Goal: Transaction & Acquisition: Purchase product/service

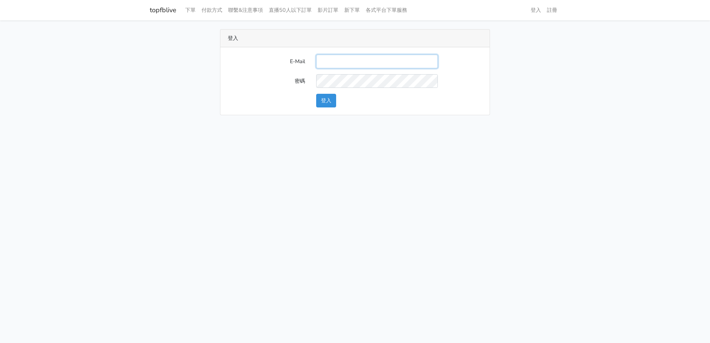
paste input "24850620Xfy"
drag, startPoint x: 337, startPoint y: 60, endPoint x: 304, endPoint y: 60, distance: 33.3
click at [278, 60] on div "E-Mail 24850620Xfy" at bounding box center [354, 62] width 265 height 14
type input "will@popola.co"
click at [325, 101] on button "登入" at bounding box center [326, 101] width 20 height 14
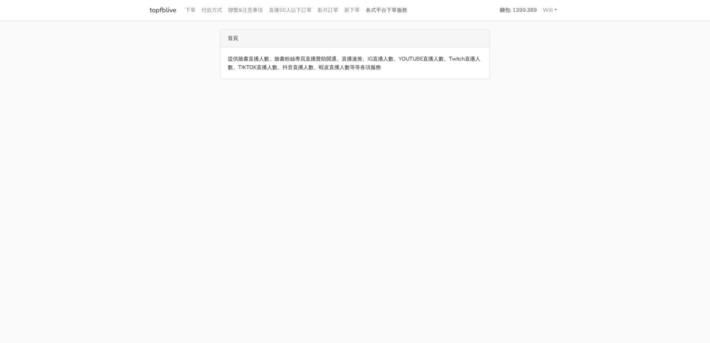
click at [401, 14] on link "各式平台下單服務" at bounding box center [386, 10] width 47 height 14
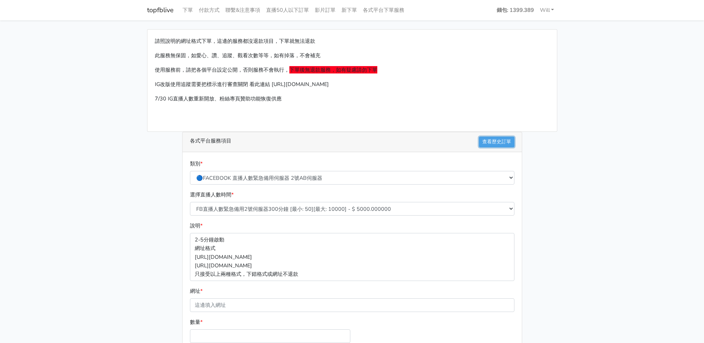
click at [489, 137] on link "查看歷史訂單" at bounding box center [496, 142] width 35 height 11
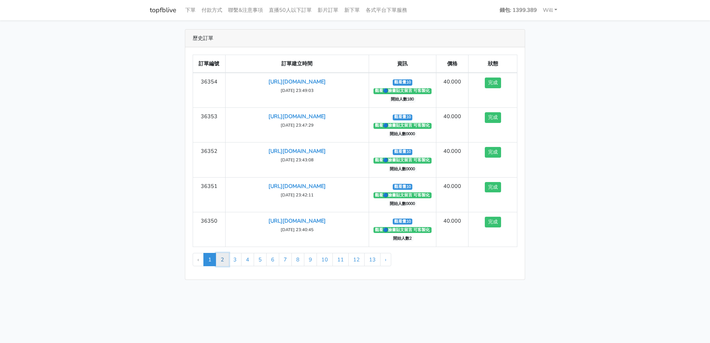
click at [224, 261] on link "2" at bounding box center [222, 259] width 13 height 13
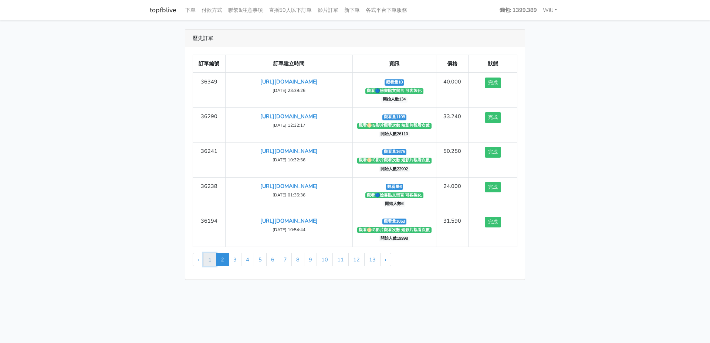
click at [214, 264] on link "1" at bounding box center [209, 259] width 13 height 13
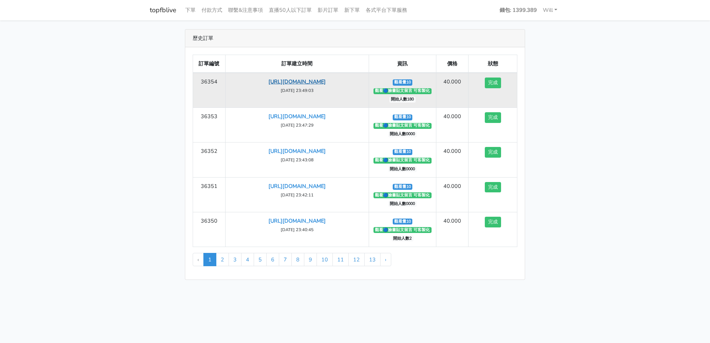
click at [316, 81] on link "https://www.facebook.com/share/p/1DPBxJjCnH/" at bounding box center [296, 81] width 57 height 7
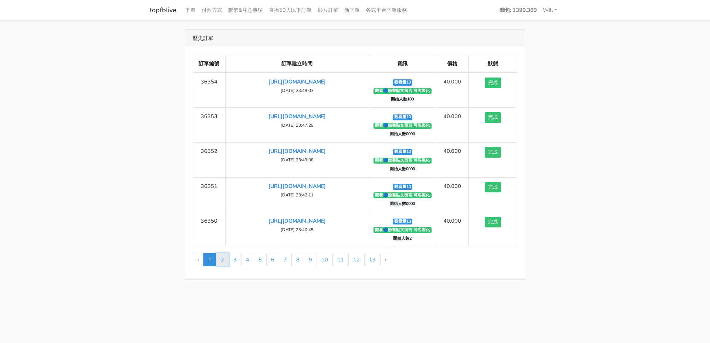
click at [222, 260] on link "2" at bounding box center [222, 259] width 13 height 13
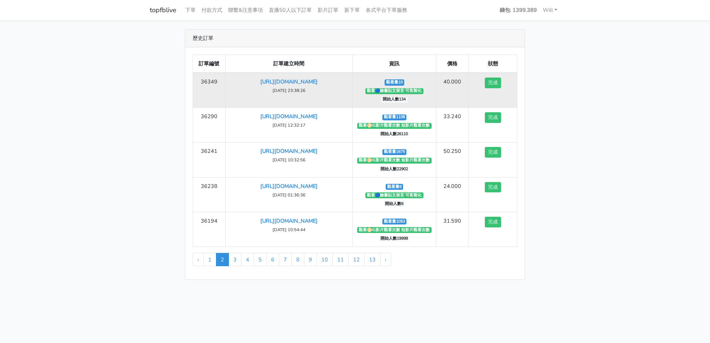
drag, startPoint x: 352, startPoint y: 81, endPoint x: 229, endPoint y: 83, distance: 122.8
click at [229, 83] on td "https://www.facebook.com/share/p/1BiCX6egW6/ 2025-09-20 23:38:26" at bounding box center [288, 90] width 127 height 35
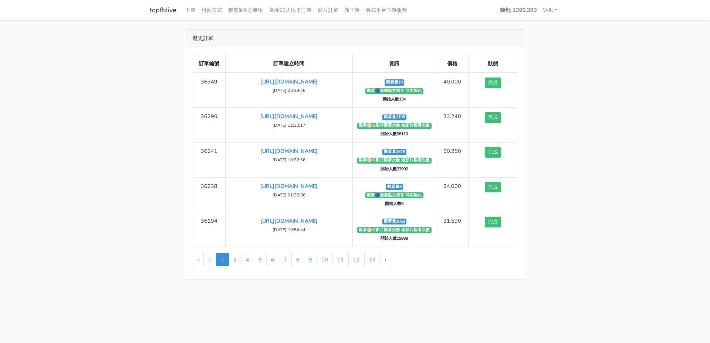
copy link "https://www.facebook.com/share/p/1BiCX6egW6/"
drag, startPoint x: 490, startPoint y: 279, endPoint x: 487, endPoint y: 274, distance: 6.0
click at [490, 279] on div "訂單編號 訂單建立時間 資訊 價格 狀態 36349 https://www.facebook.com/share/p/1BiCX6egW6/ 2025-09…" at bounding box center [354, 163] width 339 height 233
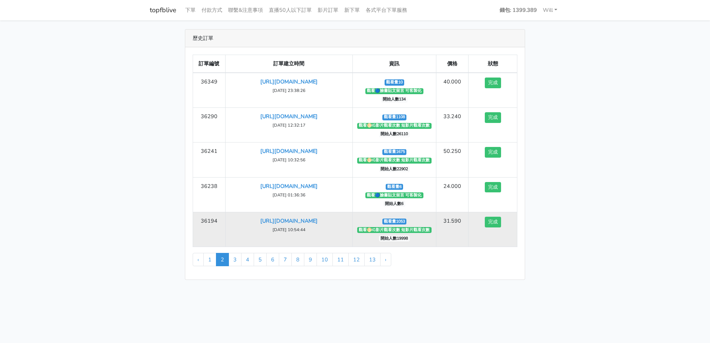
drag, startPoint x: 334, startPoint y: 230, endPoint x: 230, endPoint y: 216, distance: 105.2
click at [230, 216] on td "https://www.instagram.com/reel/DOLKVddjzz0/?igsh=aHN0NzF5bnU0NHdl 2025-09-17 10…" at bounding box center [288, 229] width 127 height 35
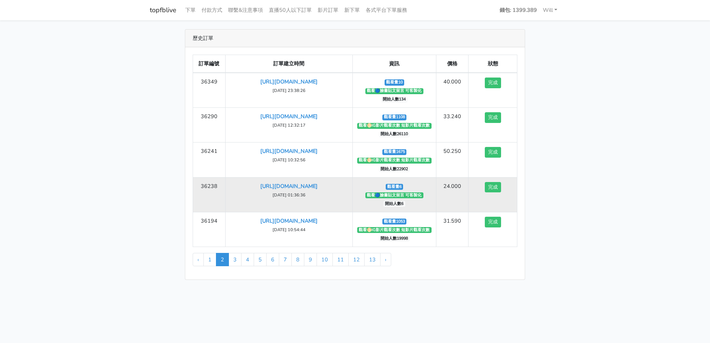
click at [334, 194] on td "https://www.facebook.com/share/v/14HxvxTMBc7/ 2025-09-18 01:36:36" at bounding box center [288, 194] width 127 height 35
drag, startPoint x: 261, startPoint y: 192, endPoint x: 236, endPoint y: 185, distance: 26.4
click at [236, 185] on td "https://www.facebook.com/share/v/14HxvxTMBc7/ 2025-09-18 01:36:36" at bounding box center [288, 194] width 127 height 35
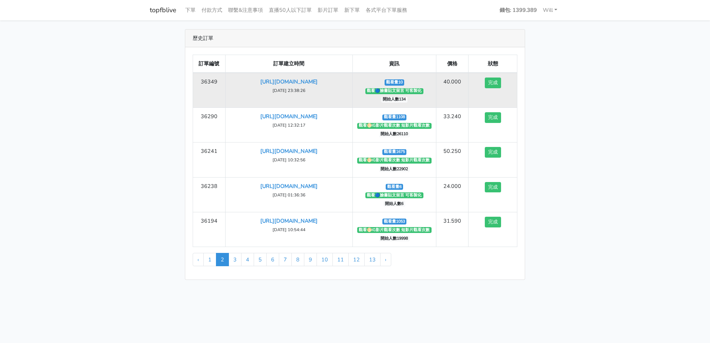
click at [318, 89] on td "https://www.facebook.com/share/p/1BiCX6egW6/ 2025-09-20 23:38:26" at bounding box center [288, 90] width 127 height 35
drag, startPoint x: 351, startPoint y: 83, endPoint x: 216, endPoint y: 82, distance: 135.3
click at [216, 82] on tr "36349 https://www.facebook.com/share/p/1BiCX6egW6/ 2025-09-20 23:38:26 觀看量10 觀看…" at bounding box center [355, 90] width 324 height 35
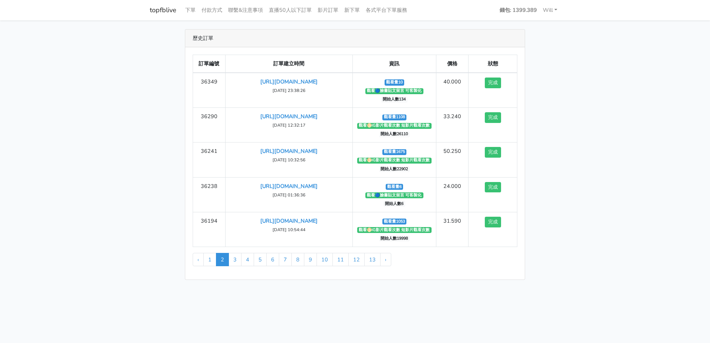
copy tr "https://www.facebook.com/share/p/1BiCX6egW6/"
click at [210, 257] on link "1" at bounding box center [209, 259] width 13 height 13
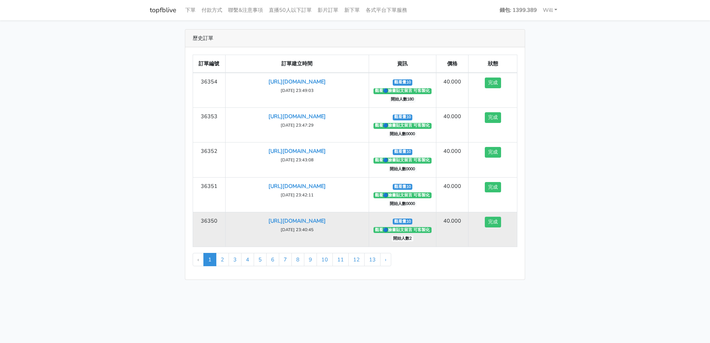
drag, startPoint x: 356, startPoint y: 218, endPoint x: 228, endPoint y: 219, distance: 127.9
click at [228, 219] on td "https://www.facebook.com/share/p/1AQQjFk395/ 2025-09-20 23:40:45" at bounding box center [296, 229] width 143 height 35
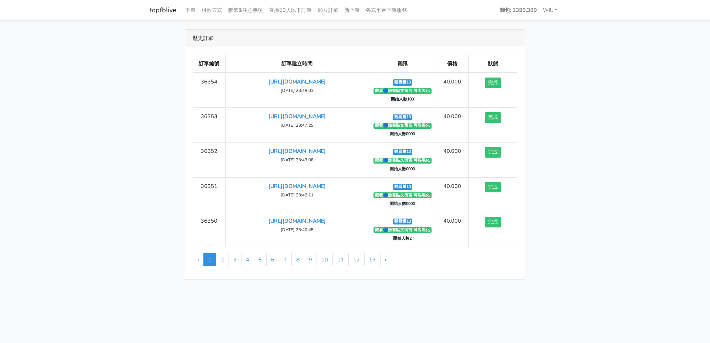
copy link "https://www.facebook.com/share/p/1AQQjFk395/"
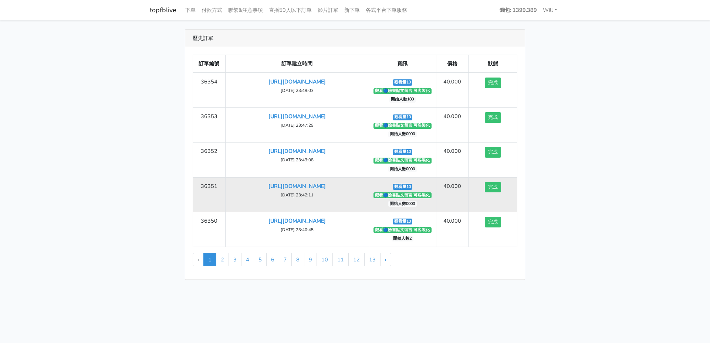
drag, startPoint x: 360, startPoint y: 182, endPoint x: 236, endPoint y: 178, distance: 123.9
click at [236, 178] on td "https://www.facebook.com/share/p/19HBy3cKX1/ 2025-09-20 23:42:11" at bounding box center [296, 194] width 143 height 35
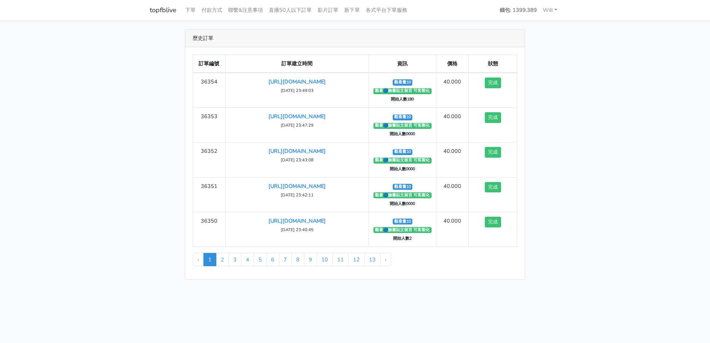
copy link "https://www.facebook.com/share/p/19HBy3cKX1/"
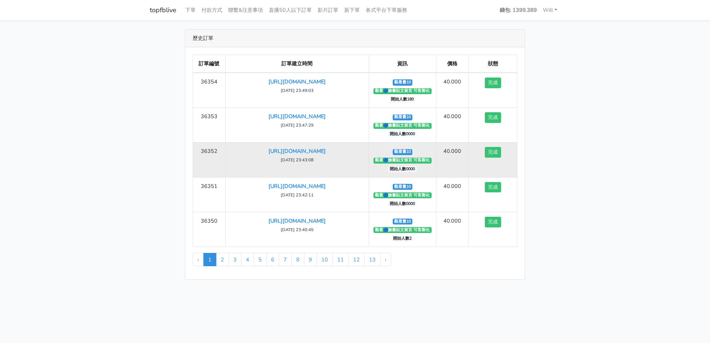
click at [362, 148] on td "https://www.facebook.com/share/p/1BEb3ACa2f/ 2025-09-20 23:43:08" at bounding box center [296, 160] width 143 height 35
drag, startPoint x: 360, startPoint y: 151, endPoint x: 238, endPoint y: 147, distance: 122.1
click at [238, 147] on td "https://www.facebook.com/share/p/1BEb3ACa2f/ 2025-09-20 23:43:08" at bounding box center [296, 160] width 143 height 35
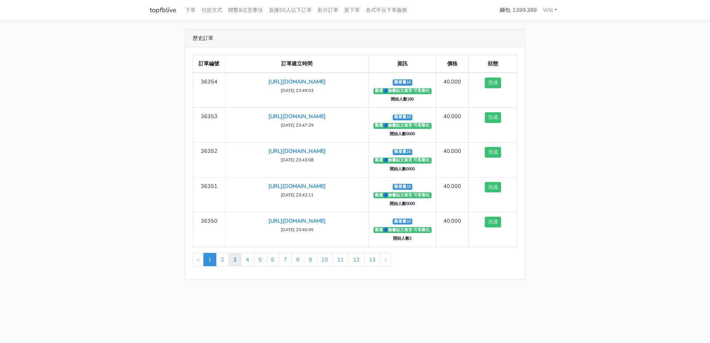
copy link "https://www.facebook.com/share/p/1BEb3ACa2f/"
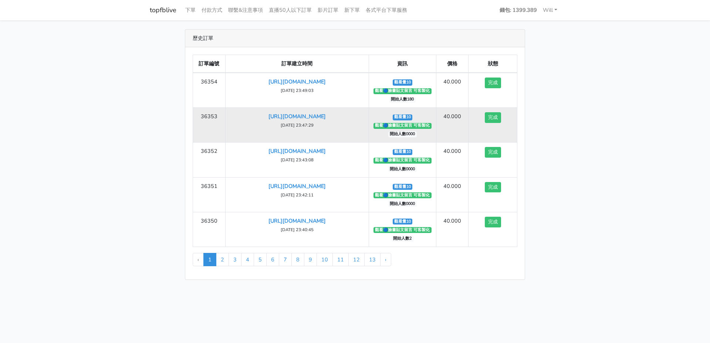
drag, startPoint x: 362, startPoint y: 114, endPoint x: 233, endPoint y: 112, distance: 129.8
click at [233, 112] on td "https://www.facebook.com/share/p/1FZmoamMd7/ 2025-09-20 23:47:29" at bounding box center [296, 125] width 143 height 35
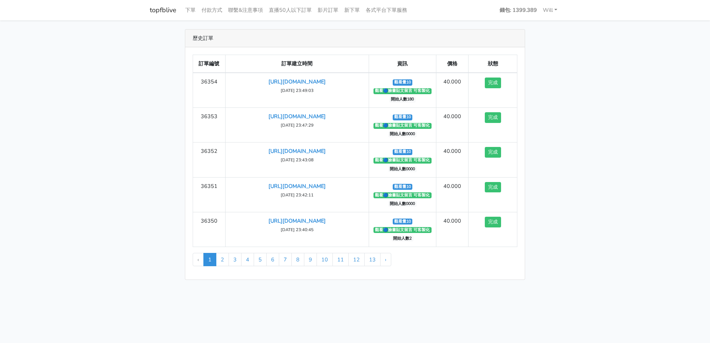
copy link "https://www.facebook.com/share/p/1FZmoamMd7/"
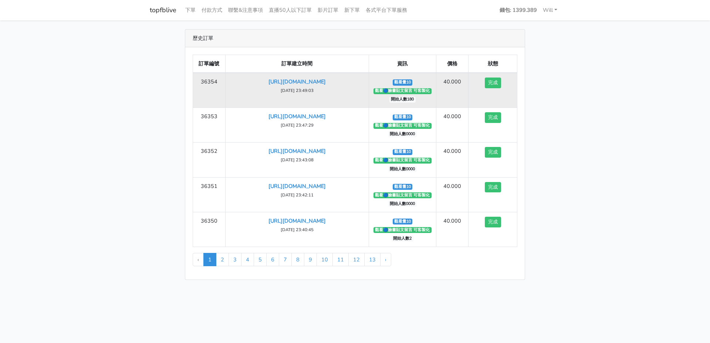
drag, startPoint x: 360, startPoint y: 79, endPoint x: 234, endPoint y: 79, distance: 125.7
click at [234, 79] on td "https://www.facebook.com/share/p/1DPBxJjCnH/ 2025-09-20 23:49:03" at bounding box center [296, 90] width 143 height 35
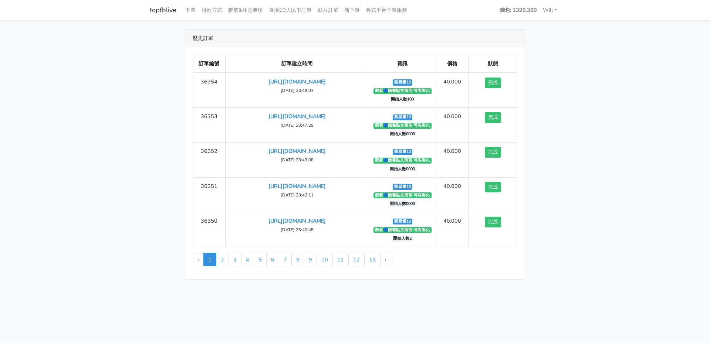
copy link "https://www.facebook.com/share/p/1DPBxJjCnH/"
drag, startPoint x: 91, startPoint y: 262, endPoint x: 1, endPoint y: 250, distance: 91.0
click at [92, 262] on main "歷史訂單 訂單編號 訂單建立時間 資訊 價格 狀態 36354 https://www.facebook.com/share/p/1DPBxJjCnH/ 20…" at bounding box center [355, 154] width 710 height 269
click at [381, 7] on link "各式平台下單服務" at bounding box center [386, 10] width 47 height 14
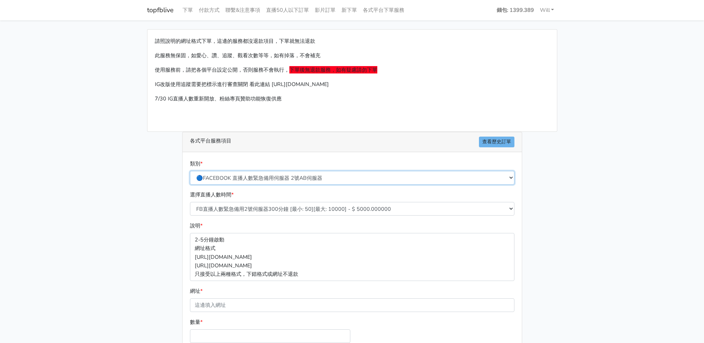
click at [262, 177] on select "🔵FACEBOOK 直播人數緊急備用伺服器 2號AB伺服器 🔵FACEBOOK 網軍專用貼文留言 安全保密 🔵9/30 FACEBOOK 直播人數緩慢進場緩慢…" at bounding box center [352, 178] width 325 height 14
select select "🔵FACEBOOK按讚-追蹤-評論-社團成員-影片觀看-短影片觀看"
click at [190, 171] on select "🔵FACEBOOK 直播人數緊急備用伺服器 2號AB伺服器 🔵FACEBOOK 網軍專用貼文留言 安全保密 🔵9/30 FACEBOOK 直播人數緩慢進場緩慢…" at bounding box center [352, 178] width 325 height 14
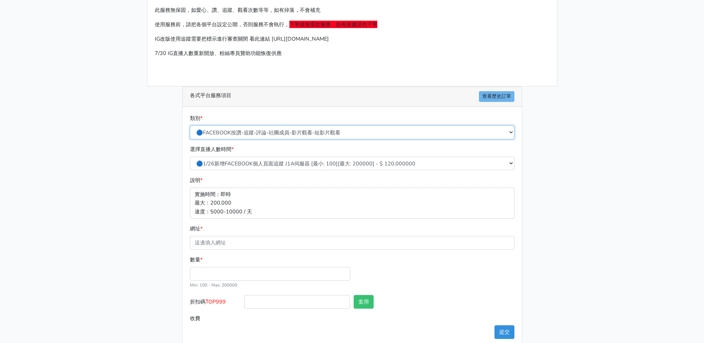
scroll to position [58, 0]
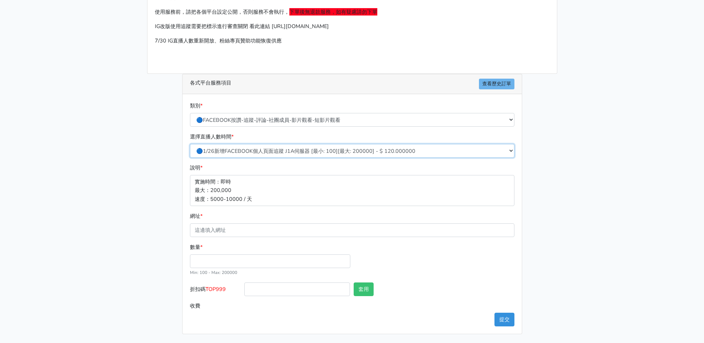
click at [256, 155] on select "🔵1/26新增FACEBOOK個人頁面追蹤 J1A伺服器 [最小: 100][最大: 200000] - $ 120.000000 🔵增加社團成員數 伺服器J…" at bounding box center [352, 151] width 325 height 14
select select "121"
click at [190, 144] on select "🔵1/26新增FACEBOOK個人頁面追蹤 J1A伺服器 [最小: 100][最大: 200000] - $ 120.000000 🔵增加社團成員數 伺服器J…" at bounding box center [352, 151] width 325 height 14
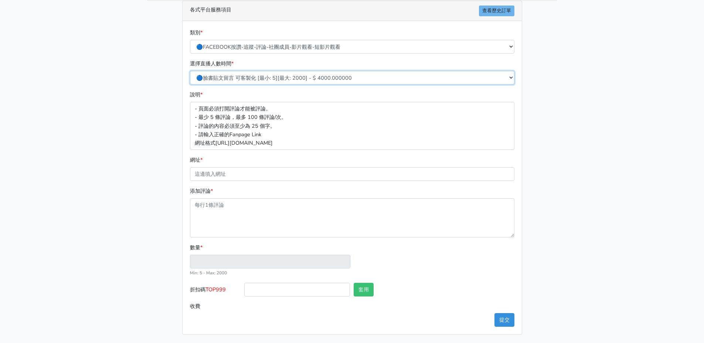
scroll to position [132, 0]
click at [248, 176] on input "網址 *" at bounding box center [352, 174] width 325 height 14
click at [129, 196] on main "請照說明的網址格式下單，這邊的服務都沒退款項目，下單就無法退款 此服務無保固，如愛心、讚、追蹤、觀看次數等等，如有掉落，不會補充 使用服務前，請把各個平台設定…" at bounding box center [352, 116] width 704 height 455
click at [257, 179] on input "網址 *" at bounding box center [352, 174] width 325 height 14
click at [152, 184] on div "請照說明的網址格式下單，這邊的服務都沒退款項目，下單就無法退款 此服務無保固，如愛心、讚、追蹤、觀看次數等等，如有掉落，不會補充 使用服務前，請把各個平台設定…" at bounding box center [352, 116] width 421 height 437
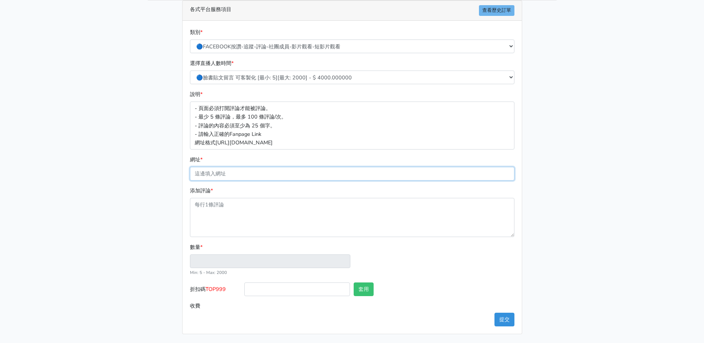
click at [227, 173] on input "網址 *" at bounding box center [352, 174] width 325 height 14
paste input "https://www.facebook.com/share/p/1HYtVWWVrh/"
type input "https://www.facebook.com/share/p/1HYtVWWVrh/"
drag, startPoint x: 206, startPoint y: 214, endPoint x: 251, endPoint y: 232, distance: 48.3
click at [206, 215] on textarea "添加評論 *" at bounding box center [352, 217] width 325 height 39
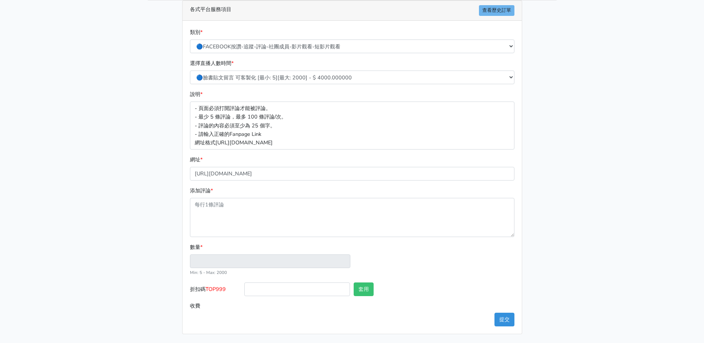
type input "1"
type input "4.000"
click at [229, 210] on textarea "添加評論 *" at bounding box center [352, 217] width 325 height 39
paste textarea "សូមរដ្ឋាភិបាលពិនិត្យអោយបានតឹងរឹង។ រដ្ឋាភិបាលត្រូវស៊ើបអង្កេតករណីនេះឲ្យច្បាស់។ ហេ…"
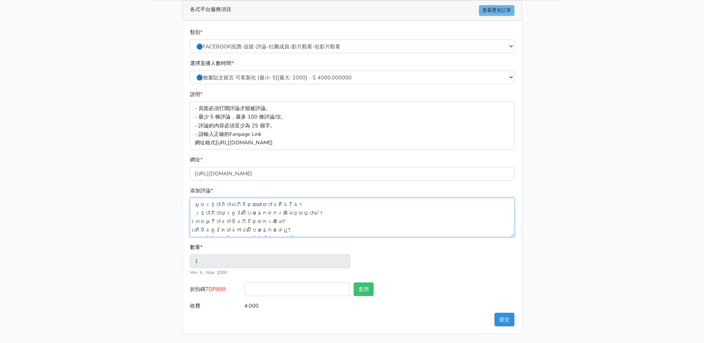
scroll to position [6, 0]
type textarea "សូមរដ្ឋាភិបាលពិនិត្យអោយបានតឹងរឹង។ រដ្ឋាភិបាលត្រូវស៊ើបអង្កេតករណីនេះឲ្យច្បាស់។ ហេ…"
type input "5"
type input "20.000"
click at [281, 175] on input "[URL][DOMAIN_NAME]" at bounding box center [352, 174] width 325 height 14
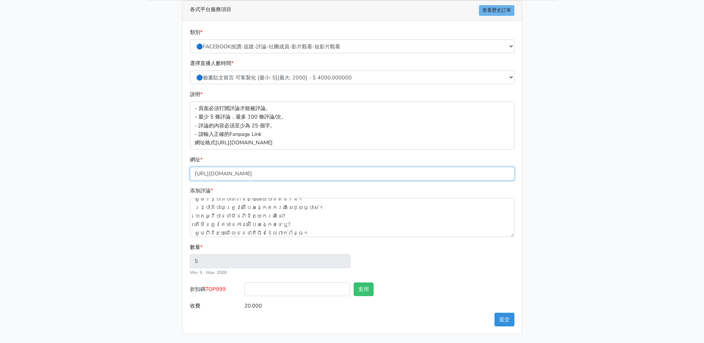
click at [328, 175] on input "[URL][DOMAIN_NAME]" at bounding box center [352, 174] width 325 height 14
click at [131, 170] on main "請照說明的網址格式下單，這邊的服務都沒退款項目，下單就無法退款 此服務無保固，如愛心、讚、追蹤、觀看次數等等，如有掉落，不會補充 使用服務前，請把各個平台設定…" at bounding box center [352, 116] width 704 height 455
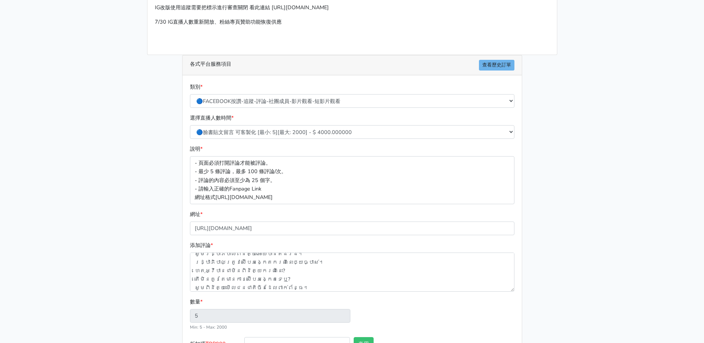
scroll to position [132, 0]
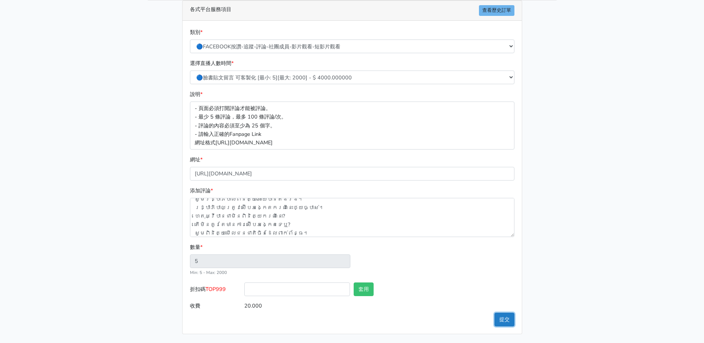
click at [504, 321] on button "提交" at bounding box center [505, 320] width 20 height 14
click at [281, 177] on input "https://www.facebook.com/share/p/1HYtVWWVrh/" at bounding box center [352, 174] width 325 height 14
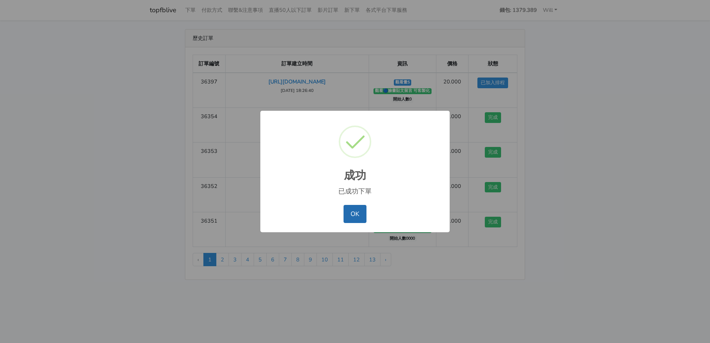
click at [354, 219] on button "OK" at bounding box center [354, 214] width 23 height 18
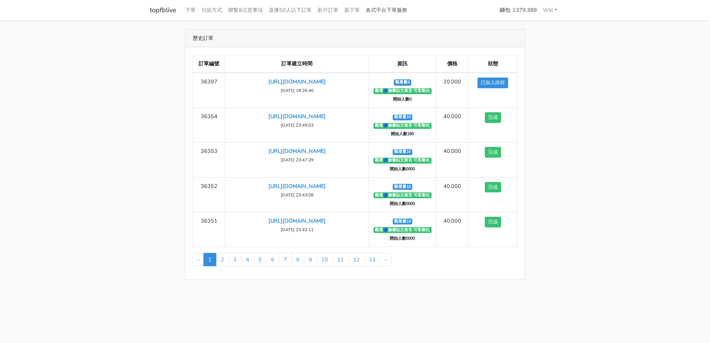
click at [381, 10] on link "各式平台下單服務" at bounding box center [386, 10] width 47 height 14
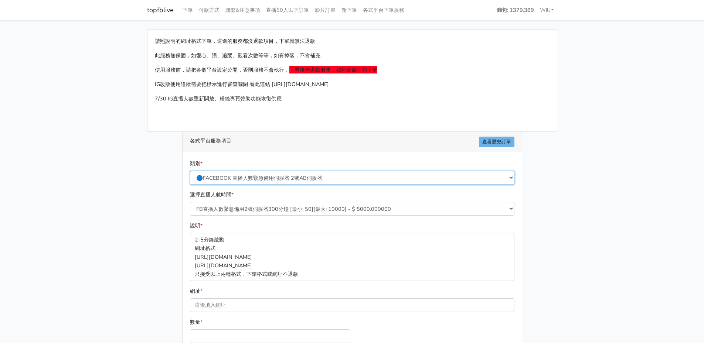
click at [281, 179] on select "🔵FACEBOOK 直播人數緊急備用伺服器 2號AB伺服器 🔵FACEBOOK 網軍專用貼文留言 安全保密 🔵9/30 FACEBOOK 直播人數緩慢進場緩慢…" at bounding box center [352, 178] width 325 height 14
select select "🔵FACEBOOK按讚-追蹤-評論-社團成員-影片觀看-短影片觀看"
click at [190, 171] on select "🔵FACEBOOK 直播人數緊急備用伺服器 2號AB伺服器 🔵FACEBOOK 網軍專用貼文留言 安全保密 🔵9/30 FACEBOOK 直播人數緩慢進場緩慢…" at bounding box center [352, 178] width 325 height 14
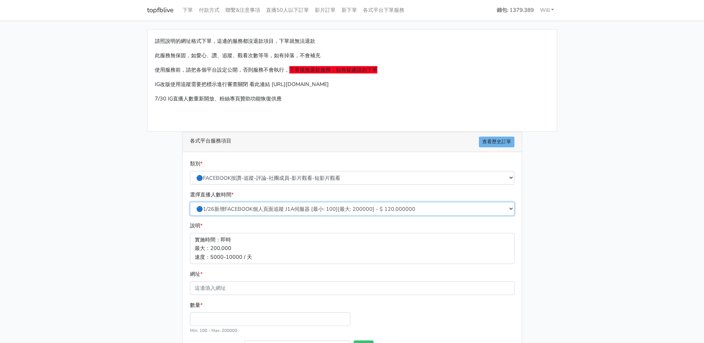
click at [260, 213] on select "🔵1/26新增FACEBOOK個人頁面追蹤 J1A伺服器 [最小: 100][最大: 200000] - $ 120.000000 🔵增加社團成員數 伺服器J…" at bounding box center [352, 209] width 325 height 14
select select "121"
click at [190, 202] on select "🔵1/26新增FACEBOOK個人頁面追蹤 J1A伺服器 [最小: 100][最大: 200000] - $ 120.000000 🔵增加社團成員數 伺服器J…" at bounding box center [352, 209] width 325 height 14
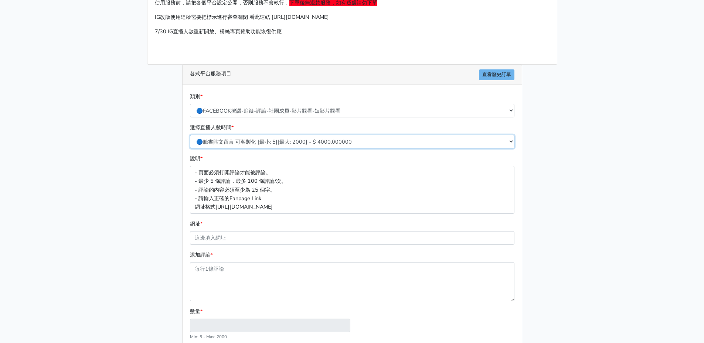
scroll to position [111, 0]
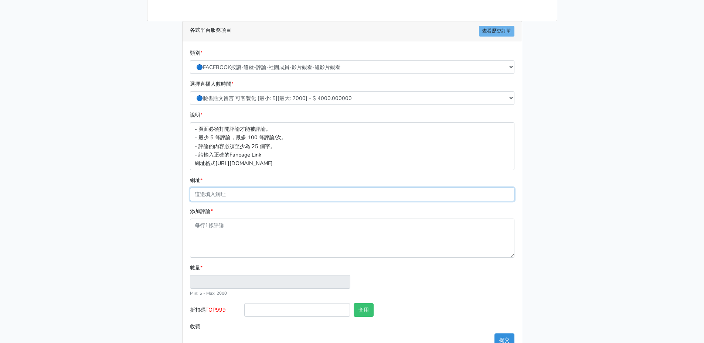
click at [240, 193] on input "網址 *" at bounding box center [352, 195] width 325 height 14
paste input "[URL][DOMAIN_NAME]"
type input "https://www.facebook.com/share/p/1HkJhRY4J3/"
click at [221, 242] on textarea "添加評論 *" at bounding box center [352, 238] width 325 height 39
type input "1"
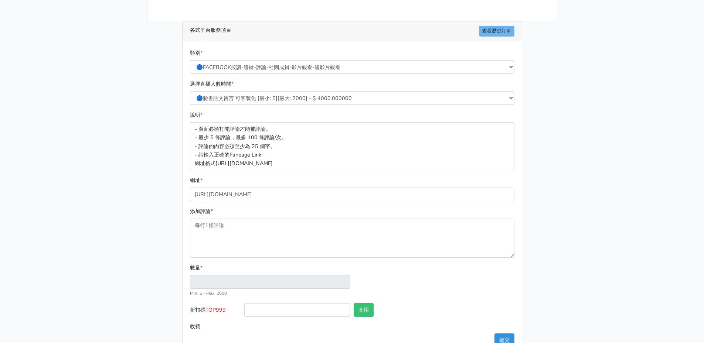
type input "4.000"
click at [243, 236] on textarea "添加評論 *" at bounding box center [352, 238] width 325 height 39
paste textarea "សូមរដ្ឋាភិបាលពិនិត្យអោយបានតឹងរឹង។ រដ្ឋាភិបាលត្រូវស៊ើបអង្កេតករណីនេះឲ្យច្បាស់។ ហេ…"
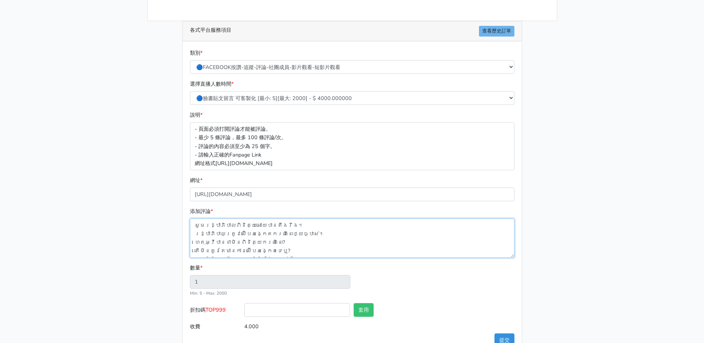
scroll to position [6, 0]
type textarea "សូមរដ្ឋាភិបាលពិនិត្យអោយបានតឹងរឹង។ រដ្ឋាភិបាលត្រូវស៊ើបអង្កេតករណីនេះឲ្យច្បាស់។ ហេ…"
type input "5"
type input "20.000"
click at [155, 280] on div "請照說明的網址格式下單，這邊的服務都沒退款項目，下單就無法退款 此服務無保固，如愛心、讚、追蹤、觀看次數等等，如有掉落，不會補充 使用服務前，請把各個平台設定…" at bounding box center [352, 136] width 421 height 437
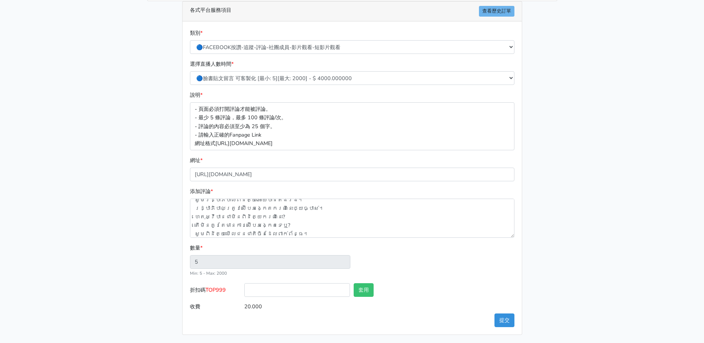
scroll to position [132, 0]
click at [504, 324] on button "提交" at bounding box center [505, 320] width 20 height 14
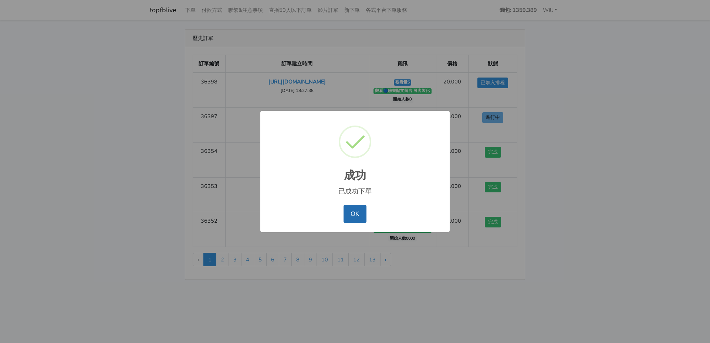
click at [356, 210] on button "OK" at bounding box center [354, 214] width 23 height 18
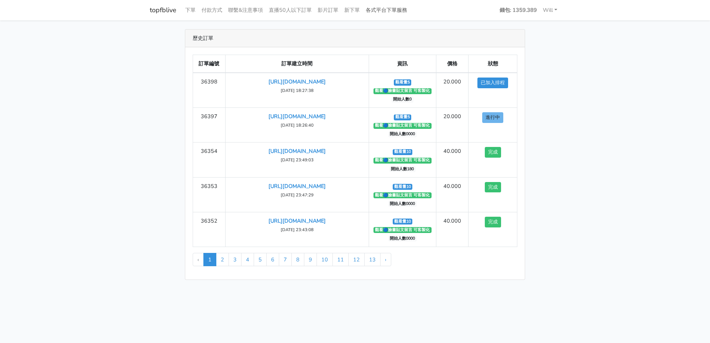
drag, startPoint x: 390, startPoint y: 6, endPoint x: 387, endPoint y: 12, distance: 6.7
click at [389, 6] on link "各式平台下單服務" at bounding box center [386, 10] width 47 height 14
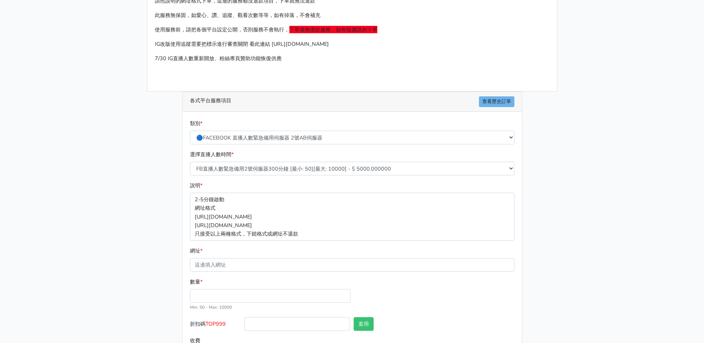
scroll to position [75, 0]
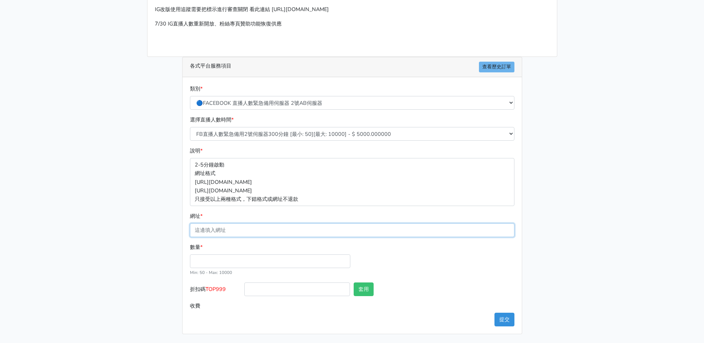
click at [254, 231] on input "網址 *" at bounding box center [352, 231] width 325 height 14
paste input "[URL][DOMAIN_NAME]"
type input "[URL][DOMAIN_NAME]"
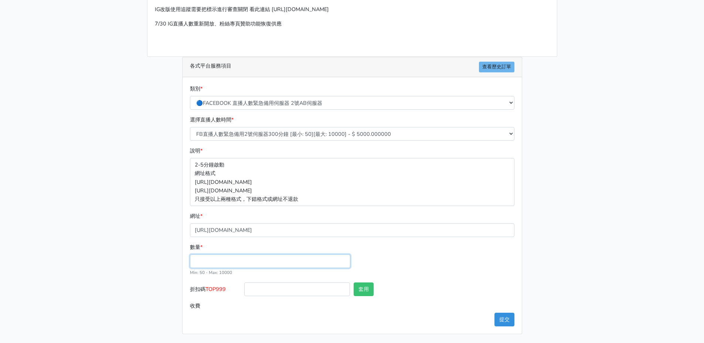
click at [207, 263] on input "數量 *" at bounding box center [270, 262] width 160 height 14
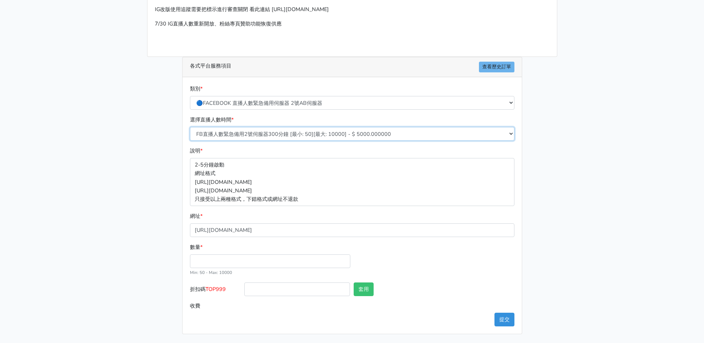
click at [258, 134] on select "FB直播人數緊急備用2號伺服器300分鐘 [最小: 50][最大: 10000] - $ 5000.000000 FB直播人數緊急備用2號伺服器60分鐘 [最…" at bounding box center [352, 134] width 325 height 14
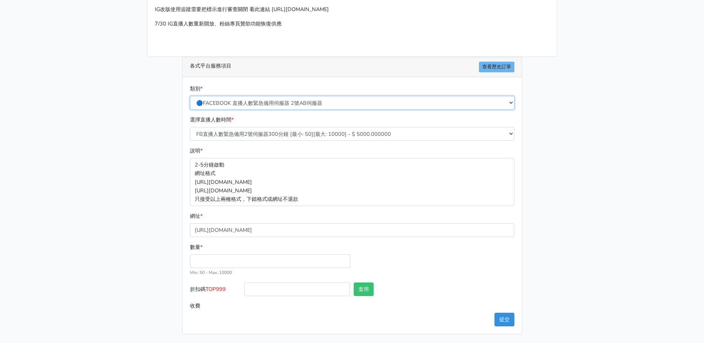
click at [260, 101] on select "🔵FACEBOOK 直播人數緊急備用伺服器 2號AB伺服器 🔵FACEBOOK 網軍專用貼文留言 安全保密 🔵9/30 FACEBOOK 直播人數緩慢進場緩慢…" at bounding box center [352, 103] width 325 height 14
select select "🔵FACEBOOK按讚-追蹤-評論-社團成員-影片觀看-短影片觀看"
click at [190, 110] on select "🔵FACEBOOK 直播人數緊急備用伺服器 2號AB伺服器 🔵FACEBOOK 網軍專用貼文留言 安全保密 🔵9/30 FACEBOOK 直播人數緩慢進場緩慢…" at bounding box center [352, 103] width 325 height 14
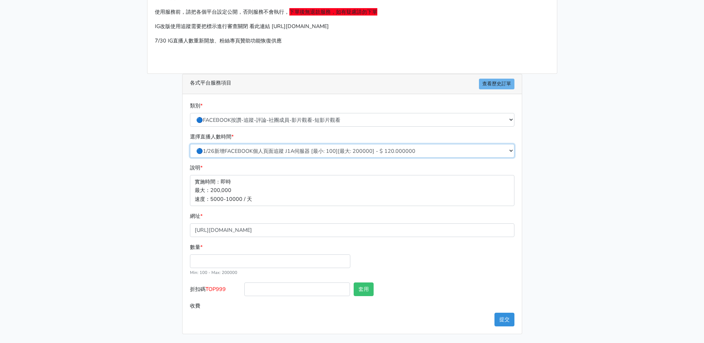
click at [257, 151] on select "🔵1/26新增FACEBOOK個人頁面追蹤 J1A伺服器 [最小: 100][最大: 200000] - $ 120.000000 🔵增加社團成員數 伺服器J…" at bounding box center [352, 151] width 325 height 14
click at [190, 144] on select "🔵1/26新增FACEBOOK個人頁面追蹤 J1A伺服器 [最小: 100][最大: 200000] - $ 120.000000 🔵增加社團成員數 伺服器J…" at bounding box center [352, 151] width 325 height 14
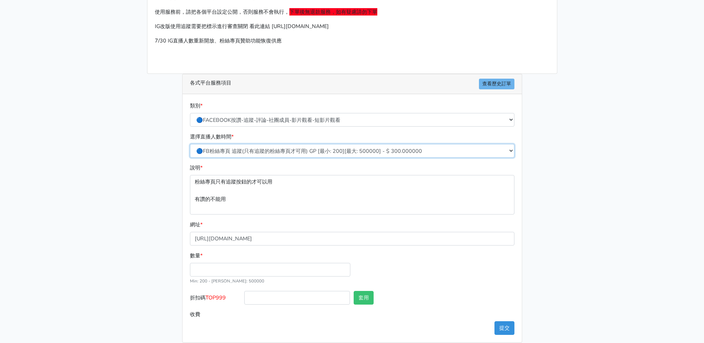
click at [252, 149] on select "🔵1/26新增FACEBOOK個人頁面追蹤 J1A伺服器 [最小: 100][最大: 200000] - $ 120.000000 🔵增加社團成員數 伺服器J…" at bounding box center [352, 151] width 325 height 14
select select "121"
click at [190, 144] on select "🔵1/26新增FACEBOOK個人頁面追蹤 J1A伺服器 [最小: 100][最大: 200000] - $ 120.000000 🔵增加社團成員數 伺服器J…" at bounding box center [352, 151] width 325 height 14
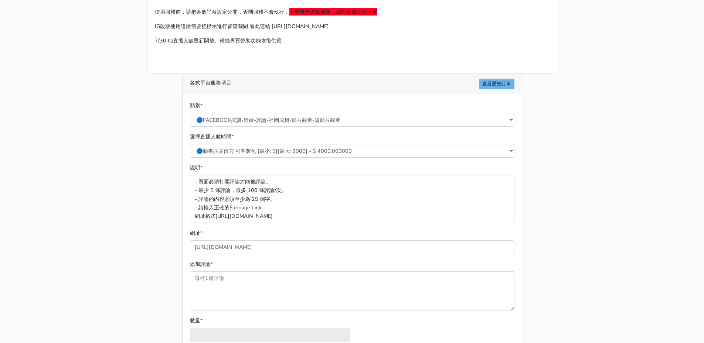
click at [237, 189] on p "- 頁面必須打開評論才能被評論。 - 最少 5 條評論，最多 100 條評論/次。 - 評論的內容必須至少為 25 個字。 - 請輸入正確的Fanpage L…" at bounding box center [352, 199] width 325 height 48
click at [267, 247] on input "[URL][DOMAIN_NAME]" at bounding box center [352, 248] width 325 height 14
click at [230, 280] on textarea "添加評論 *" at bounding box center [352, 291] width 325 height 39
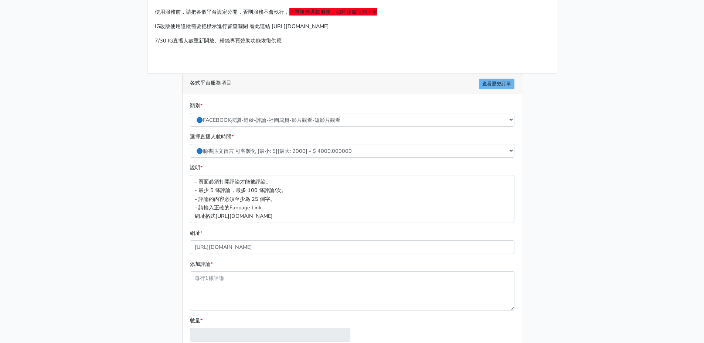
type input "1"
type input "4.000"
click at [229, 291] on textarea "添加評論 *" at bounding box center [352, 291] width 325 height 39
paste textarea "សូមរដ្ឋាភិបាលពិនិត្យអោយបានតឹងរឹង។ រដ្ឋាភិបាលត្រូវស៊ើបអង្កេតករណីនេះឲ្យច្បាស់។ ហេ…"
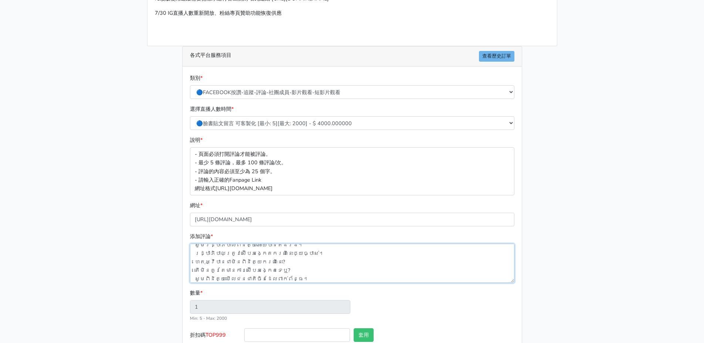
scroll to position [132, 0]
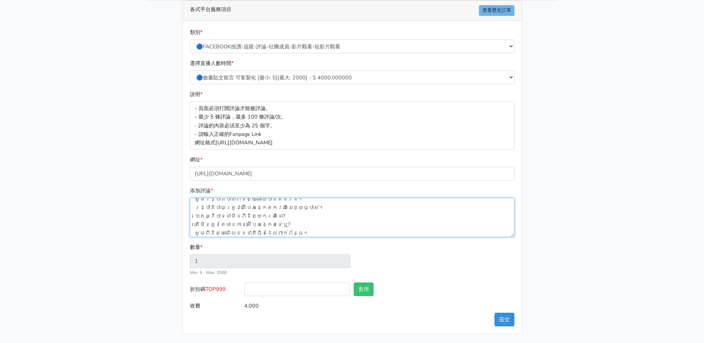
type textarea "សូមរដ្ឋាភិបាលពិនិត្យអោយបានតឹងរឹង។ រដ្ឋាភិបាលត្រូវស៊ើបអង្កេតករណីនេះឲ្យច្បាស់។ ហេ…"
type input "5"
type input "20.000"
click at [407, 258] on div "數量 * 5 Min: 5 - Max: 2000" at bounding box center [352, 263] width 328 height 40
click at [507, 323] on button "提交" at bounding box center [505, 320] width 20 height 14
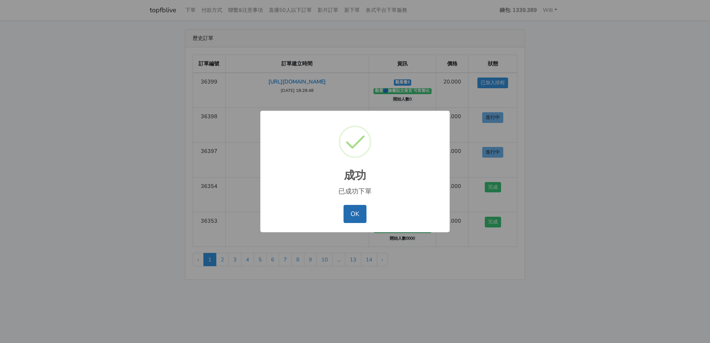
click at [355, 221] on button "OK" at bounding box center [354, 214] width 23 height 18
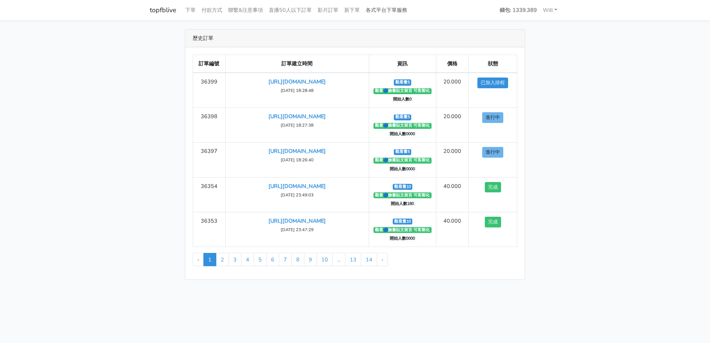
click at [386, 10] on link "各式平台下單服務" at bounding box center [386, 10] width 47 height 14
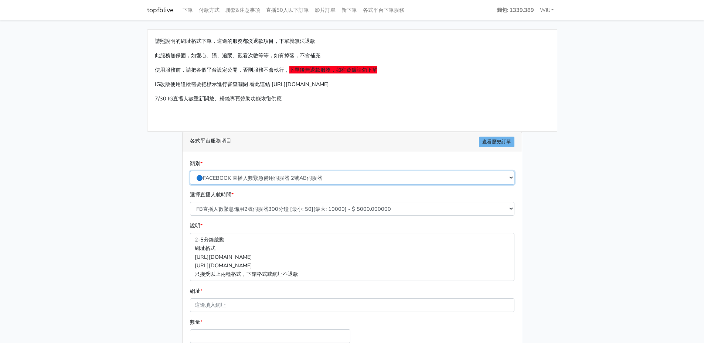
click at [292, 181] on select "🔵FACEBOOK 直播人數緊急備用伺服器 2號AB伺服器 🔵FACEBOOK 網軍專用貼文留言 安全保密 🔵9/30 FACEBOOK 直播人數緩慢進場緩慢…" at bounding box center [352, 178] width 325 height 14
select select "🔵FACEBOOK按讚-追蹤-評論-社團成員-影片觀看-短影片觀看"
click at [190, 171] on select "🔵FACEBOOK 直播人數緊急備用伺服器 2號AB伺服器 🔵FACEBOOK 網軍專用貼文留言 安全保密 🔵9/30 FACEBOOK 直播人數緩慢進場緩慢…" at bounding box center [352, 178] width 325 height 14
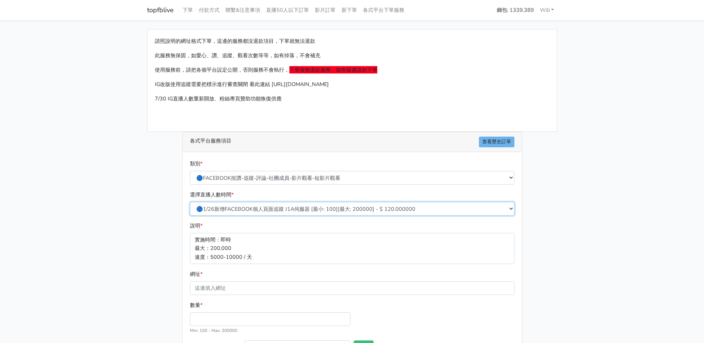
click at [289, 209] on select "🔵1/26新增FACEBOOK個人頁面追蹤 J1A伺服器 [最小: 100][最大: 200000] - $ 120.000000 🔵增加社團成員數 伺服器J…" at bounding box center [352, 209] width 325 height 14
select select "121"
click at [190, 202] on select "🔵1/26新增FACEBOOK個人頁面追蹤 J1A伺服器 [最小: 100][最大: 200000] - $ 120.000000 🔵增加社團成員數 伺服器J…" at bounding box center [352, 209] width 325 height 14
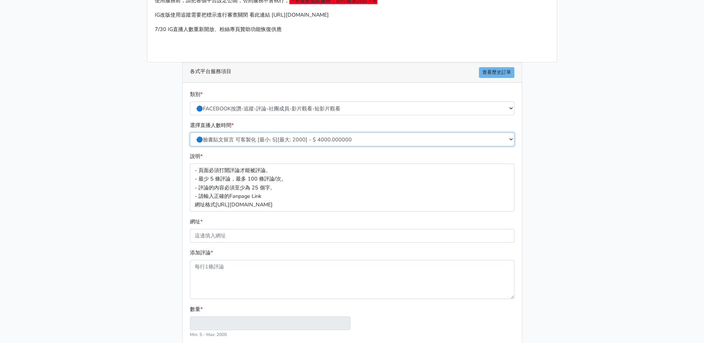
scroll to position [111, 0]
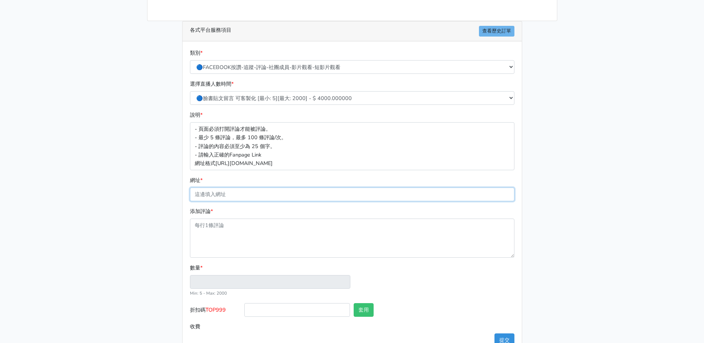
click at [249, 199] on input "網址 *" at bounding box center [352, 195] width 325 height 14
paste input "[URL][DOMAIN_NAME]"
type input "https://www.facebook.com/share/p/1AuoCfrMsN/"
click at [125, 251] on main "請照說明的網址格式下單，這邊的服務都沒退款項目，下單就無法退款 此服務無保固，如愛心、讚、追蹤、觀看次數等等，如有掉落，不會補充 使用服務前，請把各個平台設定…" at bounding box center [352, 136] width 704 height 455
click at [246, 244] on textarea "添加評論 *" at bounding box center [352, 238] width 325 height 39
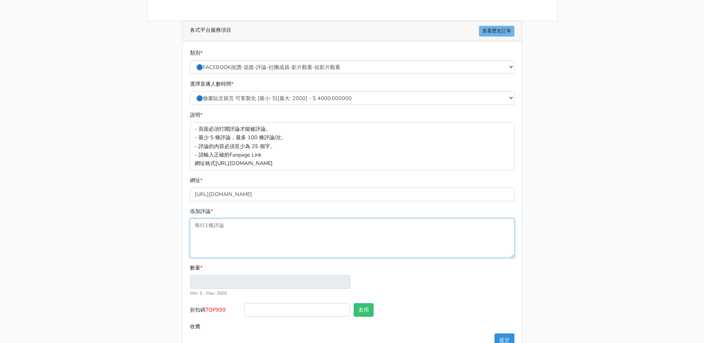
type input "1"
type input "4.000"
paste textarea "[URL][DOMAIN_NAME]"
click at [278, 239] on textarea "[URL][DOMAIN_NAME]" at bounding box center [352, 238] width 325 height 39
click at [283, 228] on textarea "https://www.facebook.com/share/p/1AuoCfrMsN/" at bounding box center [352, 238] width 325 height 39
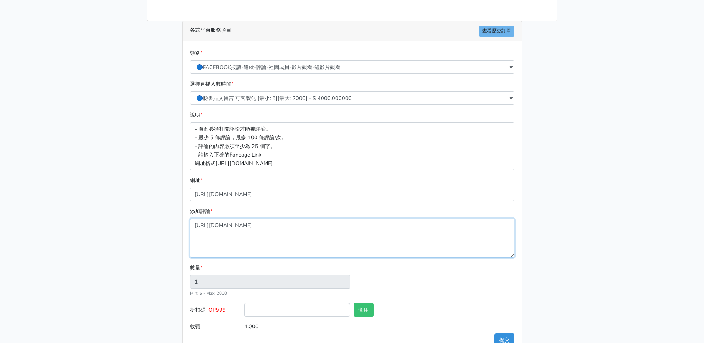
click at [283, 228] on textarea "https://www.facebook.com/share/p/1AuoCfrMsN/" at bounding box center [352, 238] width 325 height 39
paste textarea "សូមរដ្ឋាភិបាលពិនិត្យអោយបានតឹងរឹង។ រដ្ឋាភិបាលត្រូវស៊ើបអង្កេតករណីនេះឲ្យច្បាស់។ ហេ…"
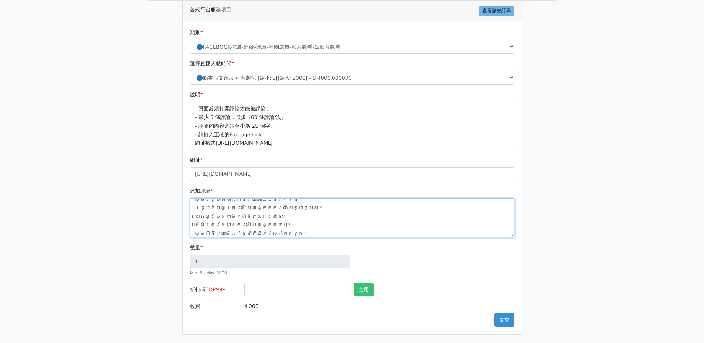
scroll to position [132, 0]
type textarea "សូមរដ្ឋាភិបាលពិនិត្យអោយបានតឹងរឹង។ រដ្ឋាភិបាលត្រូវស៊ើបអង្កេតករណីនេះឲ្យច្បាស់។ ហេ…"
type input "5"
type input "20.000"
click at [455, 285] on input "text" at bounding box center [462, 290] width 106 height 14
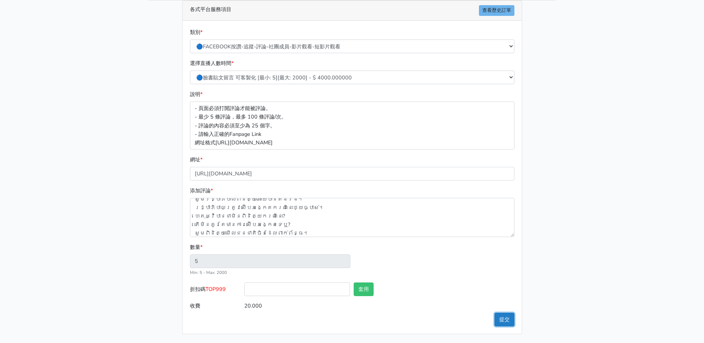
click at [500, 321] on button "提交" at bounding box center [505, 320] width 20 height 14
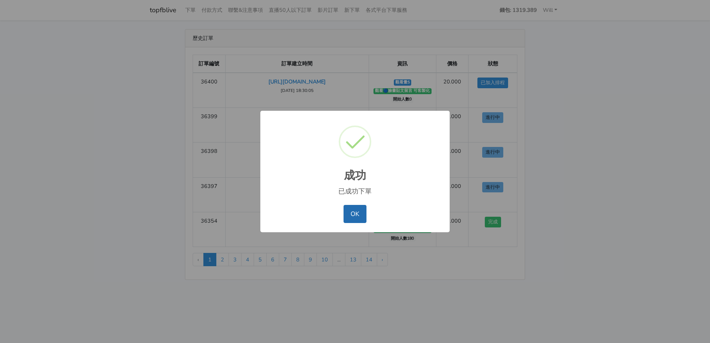
click at [348, 212] on button "OK" at bounding box center [354, 214] width 23 height 18
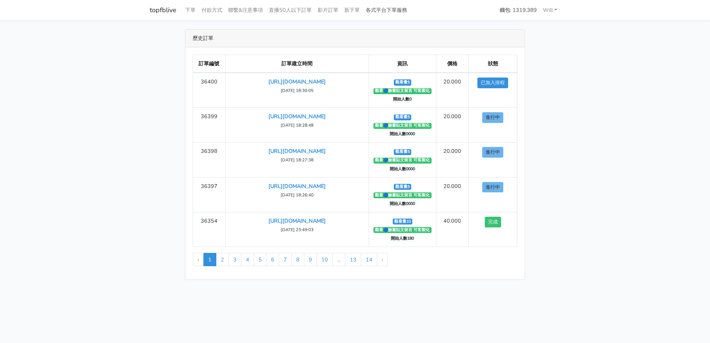
click at [376, 9] on link "各式平台下單服務" at bounding box center [386, 10] width 47 height 14
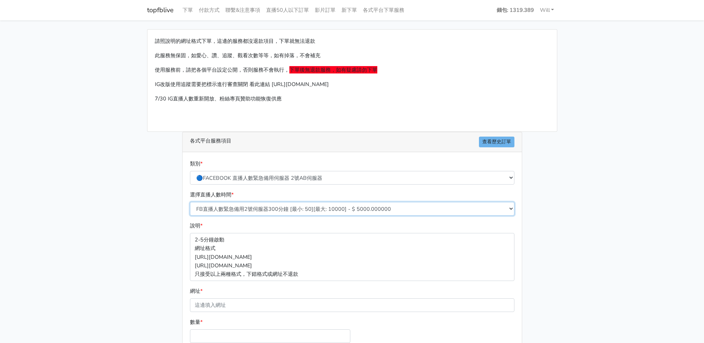
click at [272, 207] on select "FB直播人數緊急備用2號伺服器300分鐘 [最小: 50][最大: 10000] - $ 5000.000000 FB直播人數緊急備用2號伺服器60分鐘 [最…" at bounding box center [352, 209] width 325 height 14
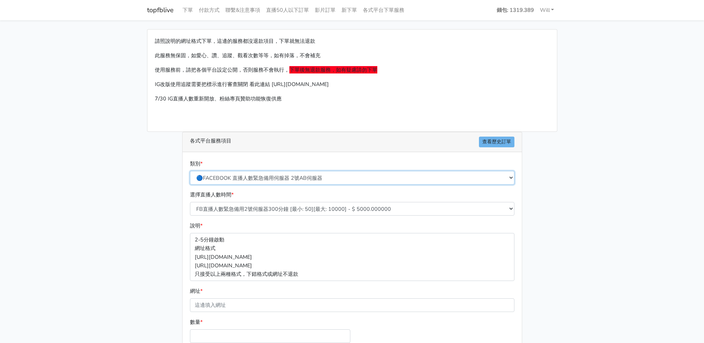
click at [282, 176] on select "🔵FACEBOOK 直播人數緊急備用伺服器 2號AB伺服器 🔵FACEBOOK 網軍專用貼文留言 安全保密 🔵9/30 FACEBOOK 直播人數緩慢進場緩慢…" at bounding box center [352, 178] width 325 height 14
select select "🔵台灣帳號FACEBOOK按讚、表情、分享、社團、追蹤服務"
click at [190, 171] on select "🔵FACEBOOK 直播人數緊急備用伺服器 2號AB伺服器 🔵FACEBOOK 網軍專用貼文留言 安全保密 🔵9/30 FACEBOOK 直播人數緩慢進場緩慢…" at bounding box center [352, 178] width 325 height 14
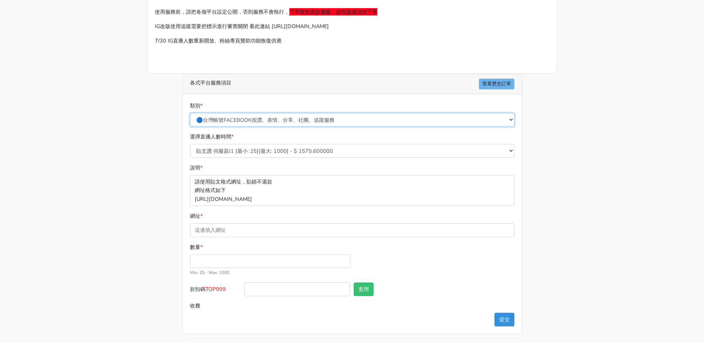
scroll to position [67, 0]
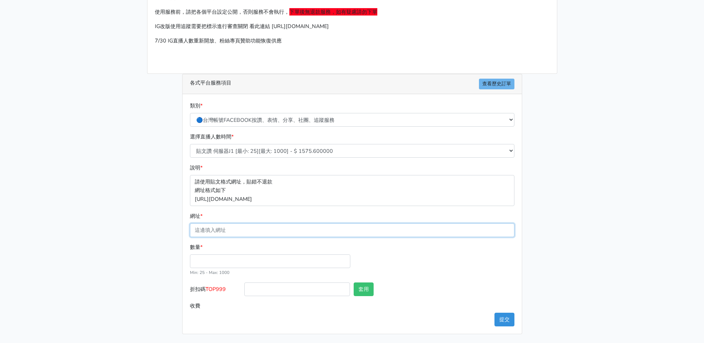
click at [236, 231] on input "網址 *" at bounding box center [352, 231] width 325 height 14
paste input "[URL][DOMAIN_NAME]"
type input "[URL][DOMAIN_NAME]"
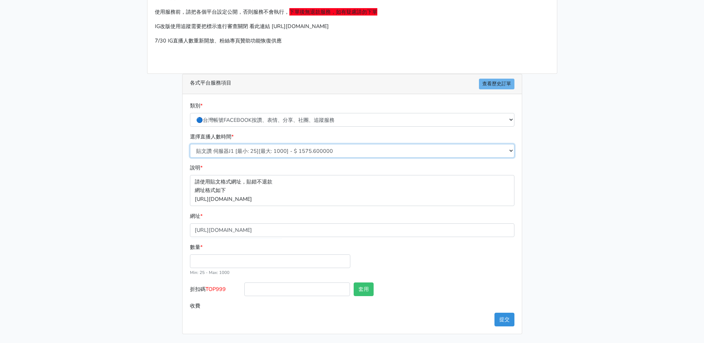
click at [270, 144] on select "貼文讚 伺服器J1 [最小: 25][最大: 1000] - $ 1575.600000 FB粉絲專頁讚 只有讚沒有追蹤 [最小: 100][最大: 1000…" at bounding box center [352, 151] width 325 height 14
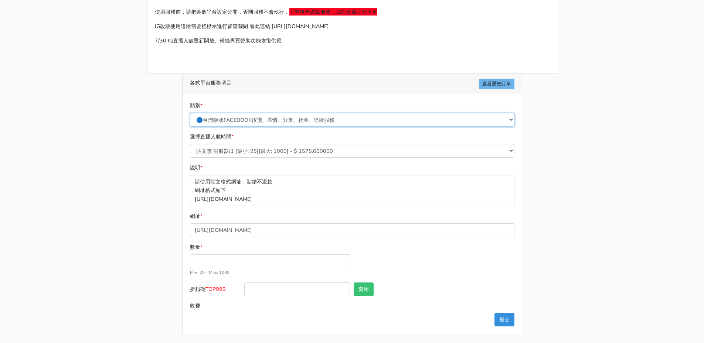
click at [280, 113] on select "🔵FACEBOOK 直播人數緊急備用伺服器 2號AB伺服器 🔵FACEBOOK 網軍專用貼文留言 安全保密 🔵9/30 FACEBOOK 直播人數緩慢進場緩慢…" at bounding box center [352, 120] width 325 height 14
select select "🔵FACEBOOK按讚-追蹤-評論-社團成員-影片觀看-短影片觀看"
click at [190, 113] on select "🔵FACEBOOK 直播人數緊急備用伺服器 2號AB伺服器 🔵FACEBOOK 網軍專用貼文留言 安全保密 🔵9/30 FACEBOOK 直播人數緩慢進場緩慢…" at bounding box center [352, 120] width 325 height 14
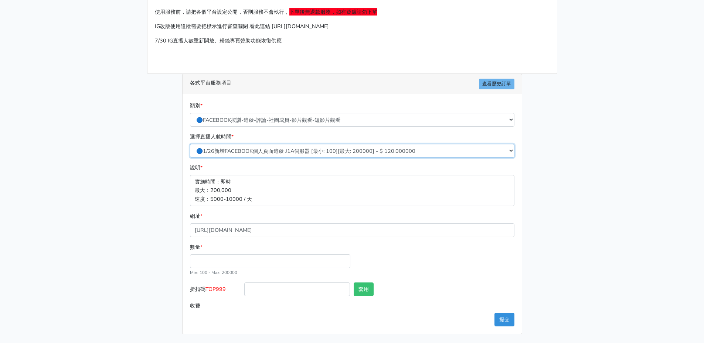
click at [260, 153] on select "🔵1/26新增FACEBOOK個人頁面追蹤 J1A伺服器 [最小: 100][最大: 200000] - $ 120.000000 🔵增加社團成員數 伺服器J…" at bounding box center [352, 151] width 325 height 14
select select "121"
click at [190, 144] on select "🔵1/26新增FACEBOOK個人頁面追蹤 J1A伺服器 [最小: 100][最大: 200000] - $ 120.000000 🔵增加社團成員數 伺服器J…" at bounding box center [352, 151] width 325 height 14
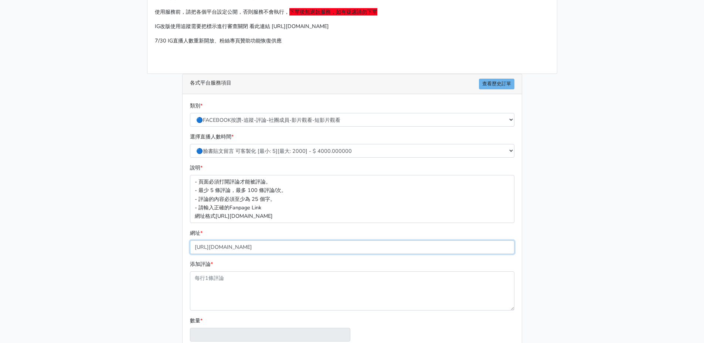
click at [270, 246] on input "[URL][DOMAIN_NAME]" at bounding box center [352, 248] width 325 height 14
click at [222, 281] on textarea "添加評論 *" at bounding box center [352, 291] width 325 height 39
type input "1"
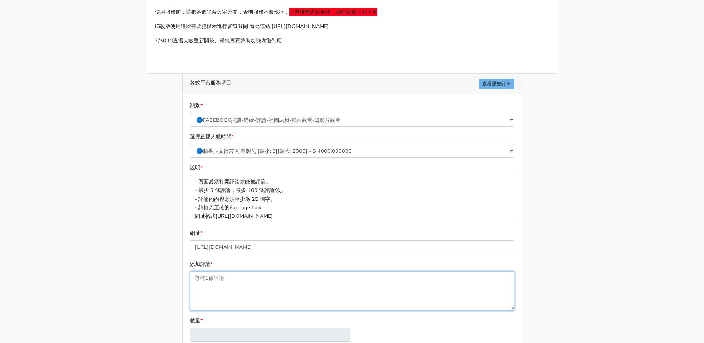
type input "4.000"
paste textarea "សូមរដ្ឋាភិបាលពិនិត្យអោយបានតឹងរឹង។ រដ្ឋាភិបាលត្រូវស៊ើបអង្កេតករណីនេះឲ្យច្បាស់។ ហេ…"
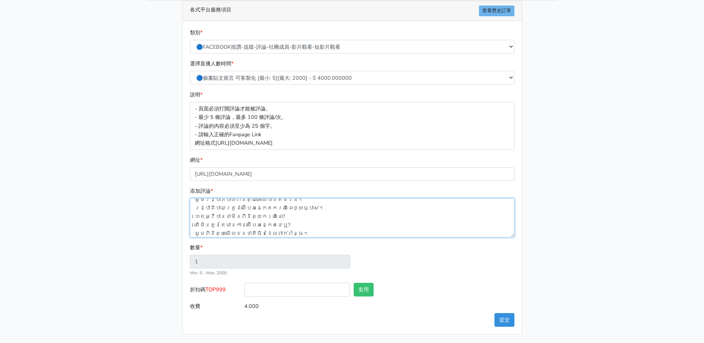
scroll to position [132, 0]
type textarea "សូមរដ្ឋាភិបាលពិនិត្យអោយបានតឹងរឹង។ រដ្ឋាភិបាលត្រូវស៊ើបអង្កេតករណីនេះឲ្យច្បាស់។ ហេ…"
type input "5"
type input "20.000"
click at [464, 281] on div "數量 * 5 Min: 5 - [PERSON_NAME]: 2000" at bounding box center [352, 263] width 328 height 40
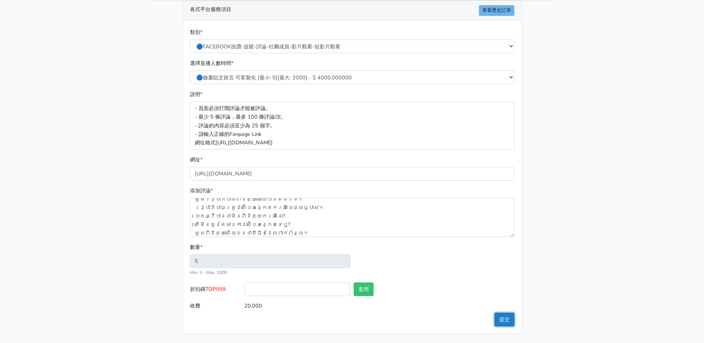
click at [505, 317] on button "提交" at bounding box center [505, 320] width 20 height 14
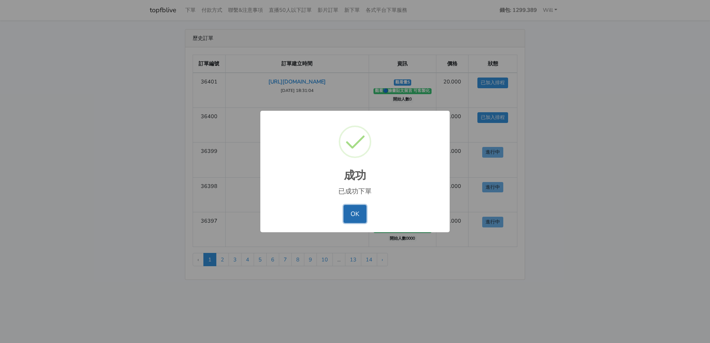
click at [350, 216] on button "OK" at bounding box center [354, 214] width 23 height 18
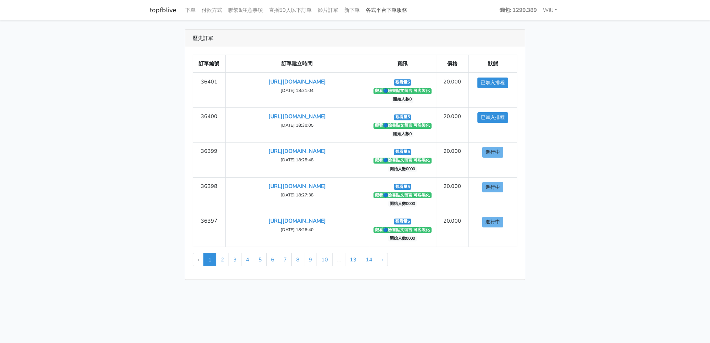
click at [386, 9] on link "各式平台下單服務" at bounding box center [386, 10] width 47 height 14
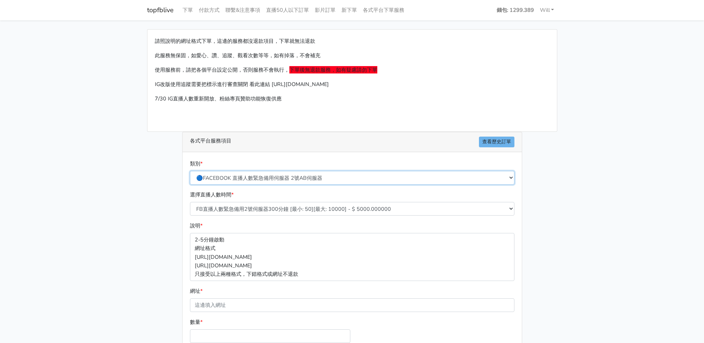
click at [283, 171] on select "🔵FACEBOOK 直播人數緊急備用伺服器 2號AB伺服器 🔵FACEBOOK 網軍專用貼文留言 安全保密 🔵9/30 FACEBOOK 直播人數緩慢進場緩慢…" at bounding box center [352, 178] width 325 height 14
select select "🔵FACEBOOK按讚-追蹤-評論-社團成員-影片觀看-短影片觀看"
click at [190, 171] on select "🔵FACEBOOK 直播人數緊急備用伺服器 2號AB伺服器 🔵FACEBOOK 網軍專用貼文留言 安全保密 🔵9/30 FACEBOOK 直播人數緩慢進場緩慢…" at bounding box center [352, 178] width 325 height 14
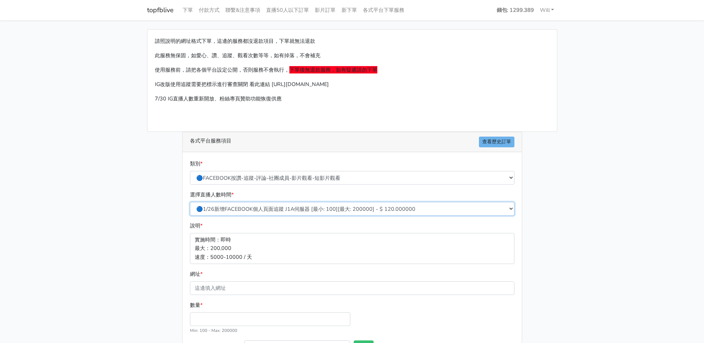
click at [278, 209] on select "🔵1/26新增FACEBOOK個人頁面追蹤 J1A伺服器 [最小: 100][最大: 200000] - $ 120.000000 🔵增加社團成員數 伺服器J…" at bounding box center [352, 209] width 325 height 14
select select "121"
click at [190, 202] on select "🔵1/26新增FACEBOOK個人頁面追蹤 J1A伺服器 [最小: 100][最大: 200000] - $ 120.000000 🔵增加社團成員數 伺服器J…" at bounding box center [352, 209] width 325 height 14
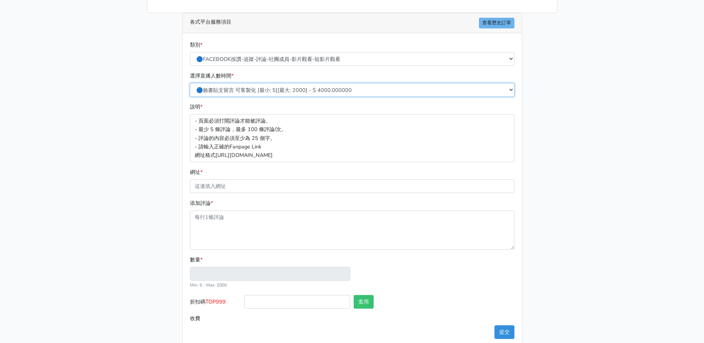
scroll to position [132, 0]
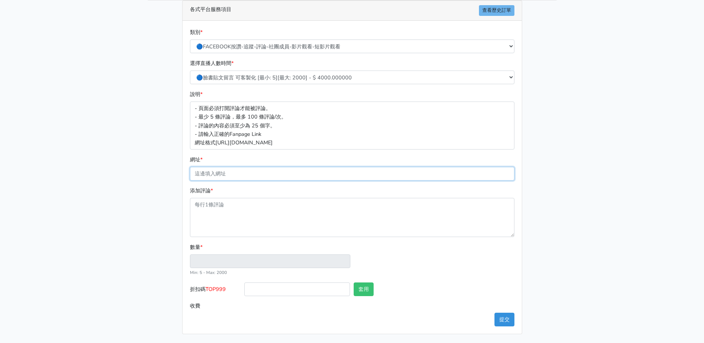
click at [249, 177] on input "網址 *" at bounding box center [352, 174] width 325 height 14
click at [266, 172] on input "網址 *" at bounding box center [352, 174] width 325 height 14
paste input "https://www.facebook.com/share/p/175T2nFptU/"
type input "https://www.facebook.com/share/p/175T2nFptU/"
drag, startPoint x: 301, startPoint y: 206, endPoint x: 292, endPoint y: 209, distance: 10.3
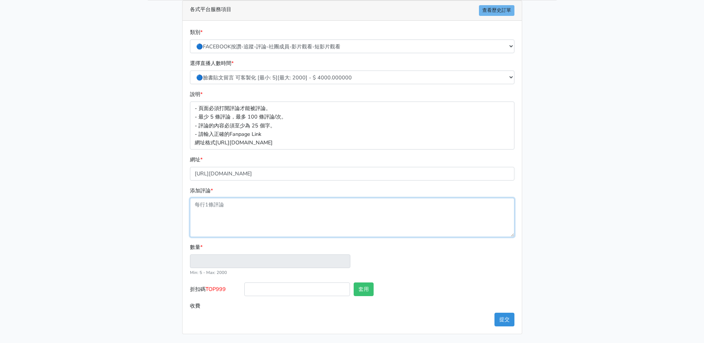
click at [301, 206] on textarea "添加評論 *" at bounding box center [352, 217] width 325 height 39
type input "1"
type input "4.000"
paste textarea "សូមរដ្ឋាភិបាលពិនិត្យអោយបានតឹងរឹង។ រដ្ឋាភិបាលត្រូវស៊ើបអង្កេតករណីនេះឲ្យច្បាស់។ ហេ…"
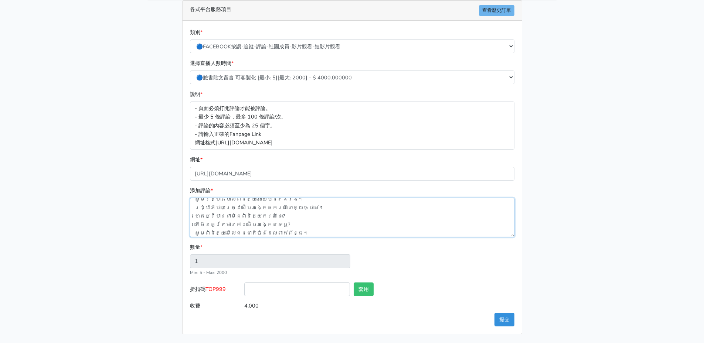
type textarea "សូមរដ្ឋាភិបាលពិនិត្យអោយបានតឹងរឹង។ រដ្ឋាភិបាលត្រូវស៊ើបអង្កេតករណីនេះឲ្យច្បាស់។ ហេ…"
type input "5"
type input "20.000"
click at [137, 269] on main "請照說明的網址格式下單，這邊的服務都沒退款項目，下單就無法退款 此服務無保固，如愛心、讚、追蹤、觀看次數等等，如有掉落，不會補充 使用服務前，請把各個平台設定…" at bounding box center [352, 116] width 704 height 455
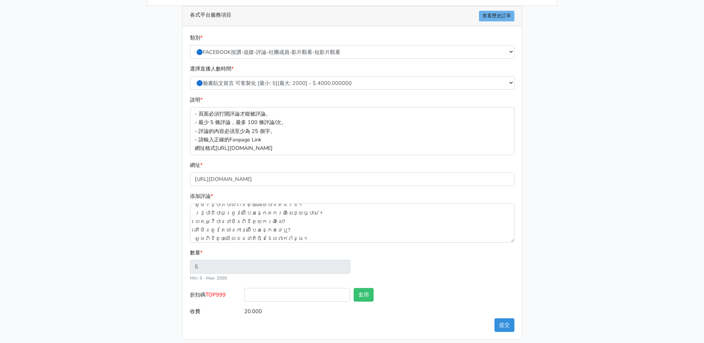
scroll to position [132, 0]
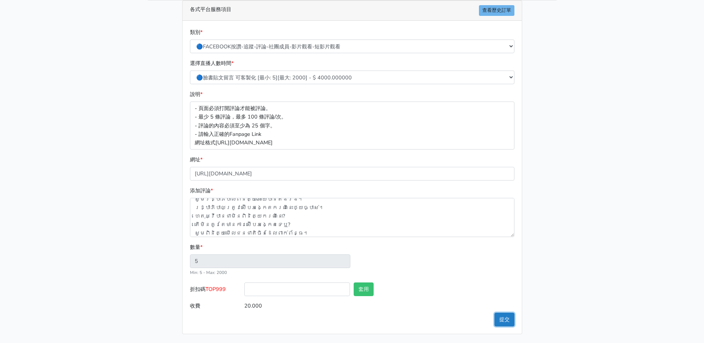
click at [503, 318] on button "提交" at bounding box center [505, 320] width 20 height 14
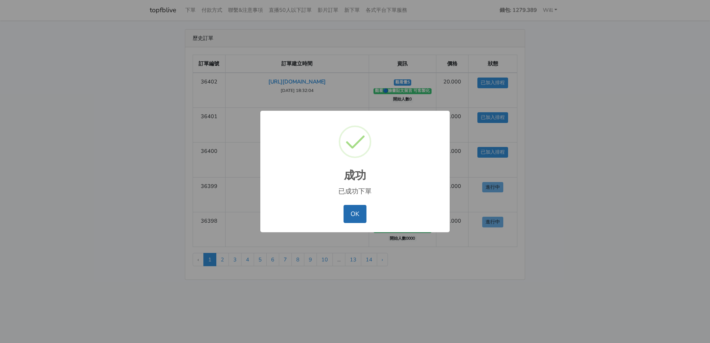
click at [359, 209] on button "OK" at bounding box center [354, 214] width 23 height 18
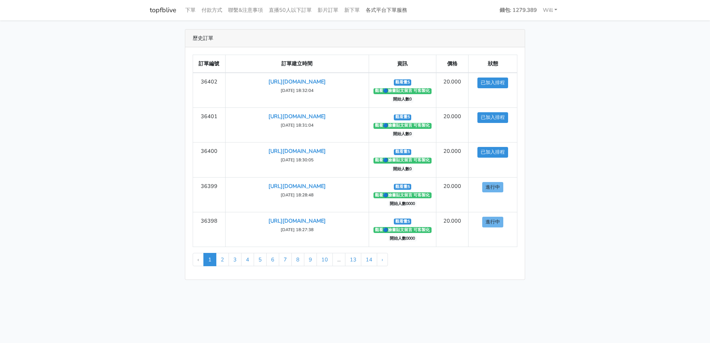
click at [388, 11] on link "各式平台下單服務" at bounding box center [386, 10] width 47 height 14
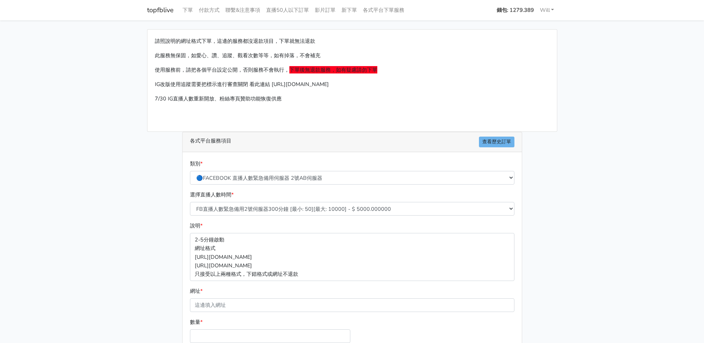
click at [516, 7] on strong "錢包: 1279.389" at bounding box center [515, 9] width 37 height 7
click at [516, 10] on strong "錢包: 1279.389" at bounding box center [515, 9] width 37 height 7
click at [493, 142] on link "查看歷史訂單" at bounding box center [496, 142] width 35 height 11
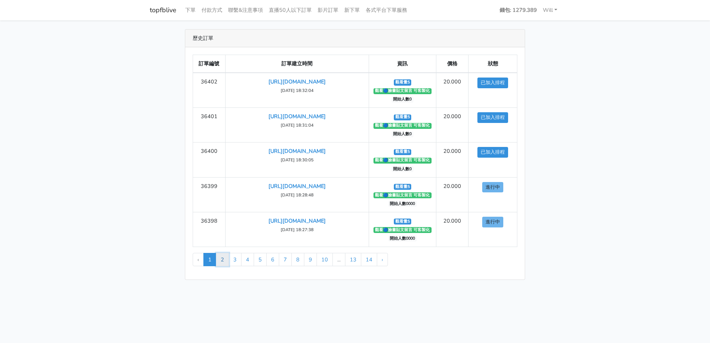
click at [225, 260] on link "2" at bounding box center [222, 259] width 13 height 13
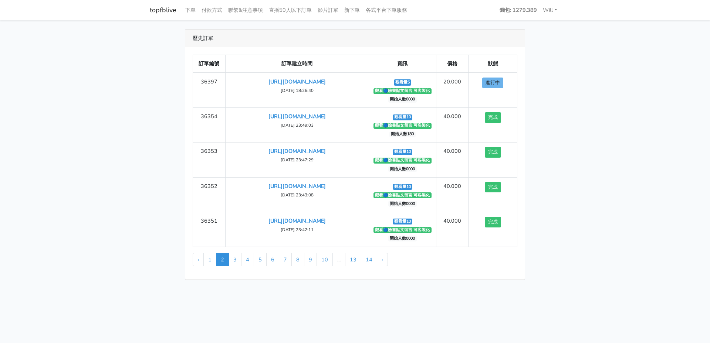
click at [603, 169] on main "歷史訂單 訂單編號 訂單建立時間 資訊 價格 狀態 36397 [URL][DOMAIN_NAME] [DATE] 18:26:40 ‹" at bounding box center [355, 154] width 710 height 269
click at [102, 208] on main "歷史訂單 訂單編號 訂單建立時間 資訊 價格 狀態 36397 [URL][DOMAIN_NAME] [DATE] 18:26:40 ‹" at bounding box center [355, 154] width 710 height 269
click at [121, 165] on main "歷史訂單 訂單編號 訂單建立時間 資訊 價格 狀態 36397 [URL][DOMAIN_NAME] [DATE] 18:26:40 ‹" at bounding box center [355, 154] width 710 height 269
click at [208, 260] on link "1" at bounding box center [209, 259] width 13 height 13
drag, startPoint x: 123, startPoint y: 154, endPoint x: 121, endPoint y: 158, distance: 4.1
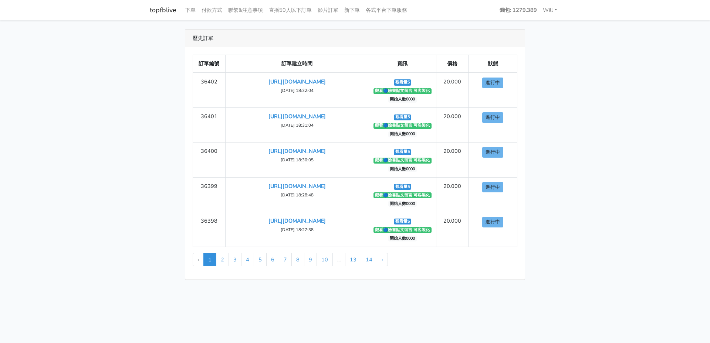
click at [122, 155] on main "歷史訂單 訂單編號 訂單建立時間 資訊 價格 狀態 36402 [URL][DOMAIN_NAME] [DATE] 18:32:04 ‹" at bounding box center [355, 154] width 710 height 269
click at [116, 146] on main "歷史訂單 訂單編號 訂單建立時間 資訊 價格 狀態 36402 https://www.facebook.com/share/p/175T2nFptU/ 20…" at bounding box center [355, 154] width 710 height 269
click at [209, 261] on span "1" at bounding box center [209, 259] width 13 height 13
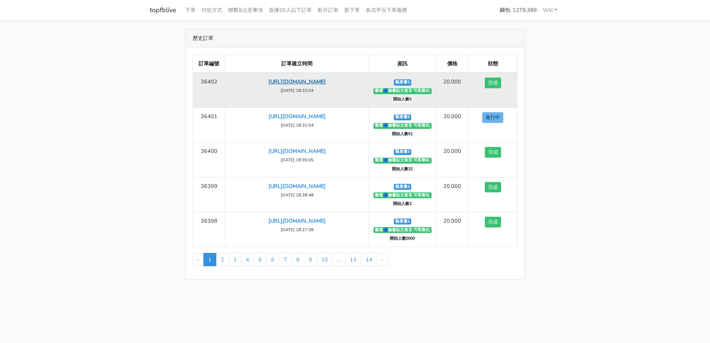
click at [319, 83] on link "[URL][DOMAIN_NAME]" at bounding box center [296, 81] width 57 height 7
click at [269, 83] on link "[URL][DOMAIN_NAME]" at bounding box center [296, 81] width 57 height 7
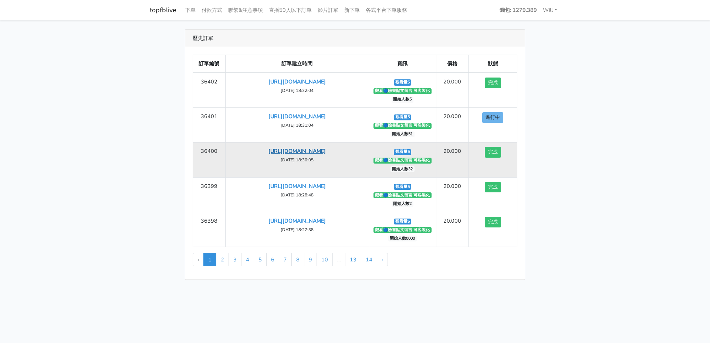
click at [313, 149] on link "[URL][DOMAIN_NAME]" at bounding box center [296, 151] width 57 height 7
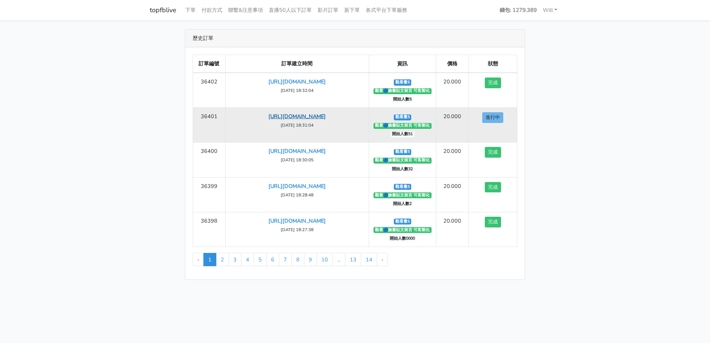
click at [325, 120] on link "[URL][DOMAIN_NAME]" at bounding box center [296, 116] width 57 height 7
click at [322, 115] on link "[URL][DOMAIN_NAME]" at bounding box center [296, 116] width 57 height 7
click at [289, 115] on link "[URL][DOMAIN_NAME]" at bounding box center [296, 116] width 57 height 7
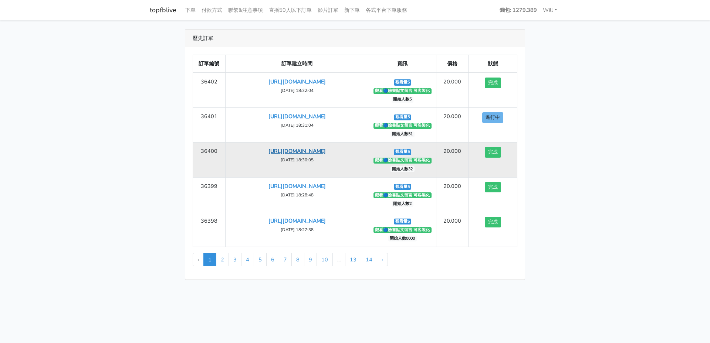
click at [315, 152] on link "[URL][DOMAIN_NAME]" at bounding box center [296, 151] width 57 height 7
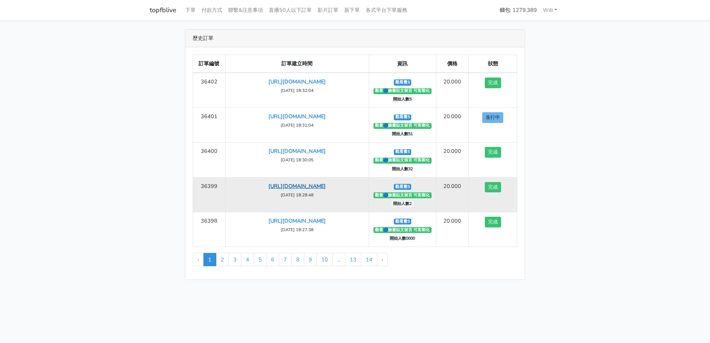
click at [296, 185] on link "[URL][DOMAIN_NAME]" at bounding box center [296, 186] width 57 height 7
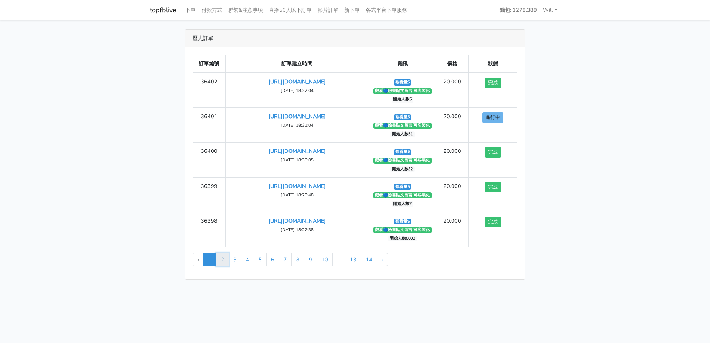
click at [221, 260] on link "2" at bounding box center [222, 259] width 13 height 13
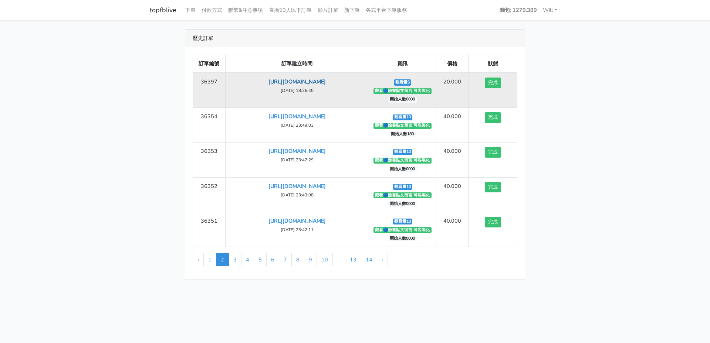
click at [316, 81] on link "[URL][DOMAIN_NAME]" at bounding box center [296, 81] width 57 height 7
click at [326, 84] on link "[URL][DOMAIN_NAME]" at bounding box center [296, 81] width 57 height 7
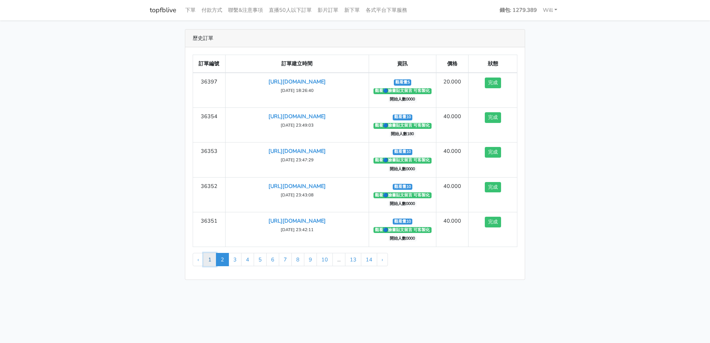
click at [208, 260] on link "1" at bounding box center [209, 259] width 13 height 13
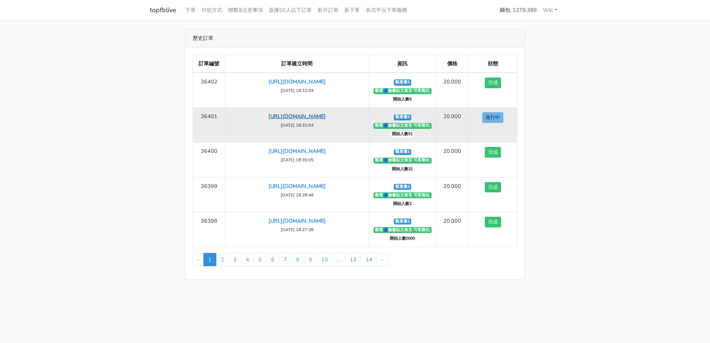
click at [326, 118] on link "[URL][DOMAIN_NAME]" at bounding box center [296, 116] width 57 height 7
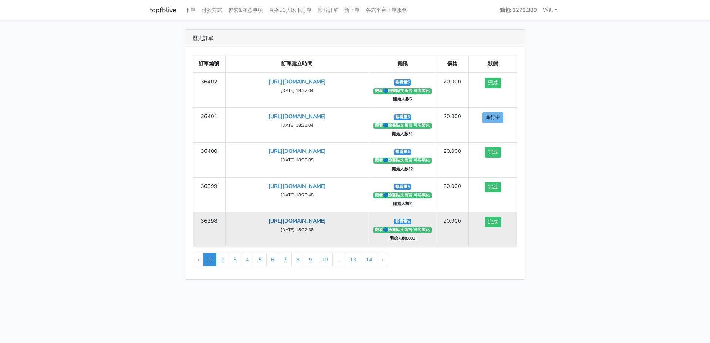
click at [290, 223] on link "[URL][DOMAIN_NAME]" at bounding box center [296, 220] width 57 height 7
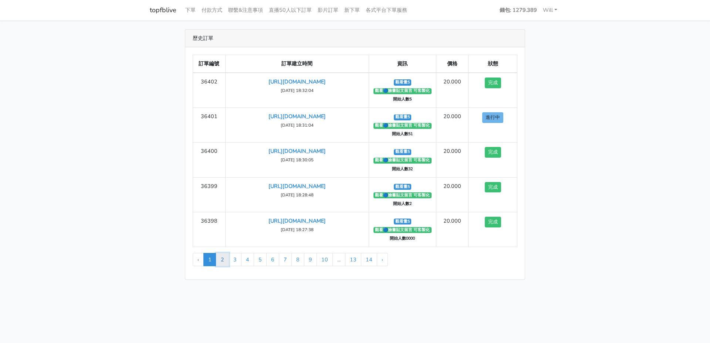
click at [225, 260] on link "2" at bounding box center [222, 259] width 13 height 13
click at [204, 259] on link "1" at bounding box center [209, 259] width 13 height 13
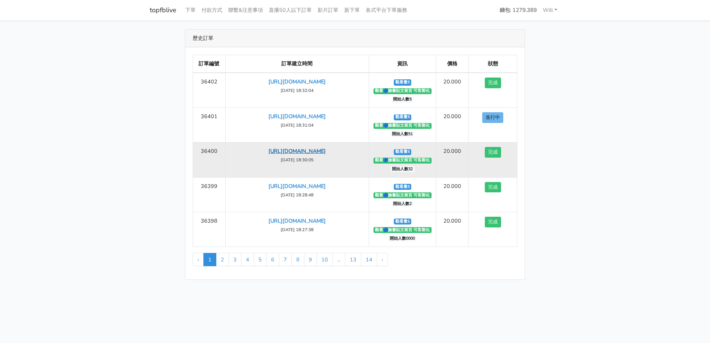
click at [292, 154] on link "[URL][DOMAIN_NAME]" at bounding box center [296, 151] width 57 height 7
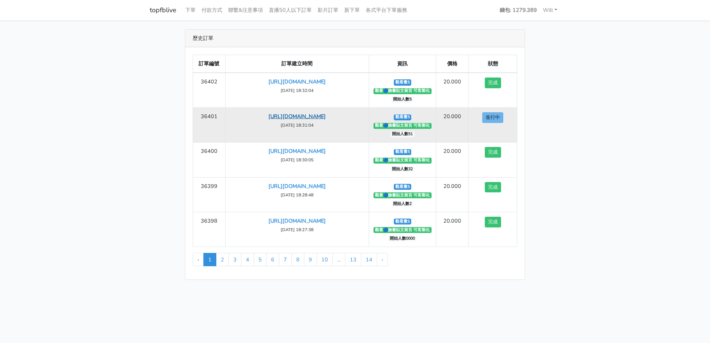
click at [285, 114] on link "[URL][DOMAIN_NAME]" at bounding box center [296, 116] width 57 height 7
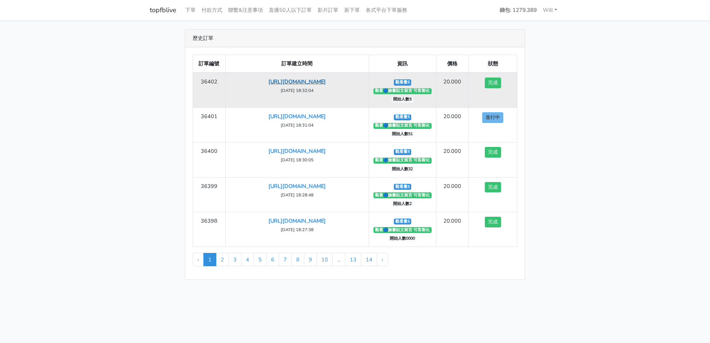
click at [323, 82] on link "[URL][DOMAIN_NAME]" at bounding box center [296, 81] width 57 height 7
